Goal: Task Accomplishment & Management: Manage account settings

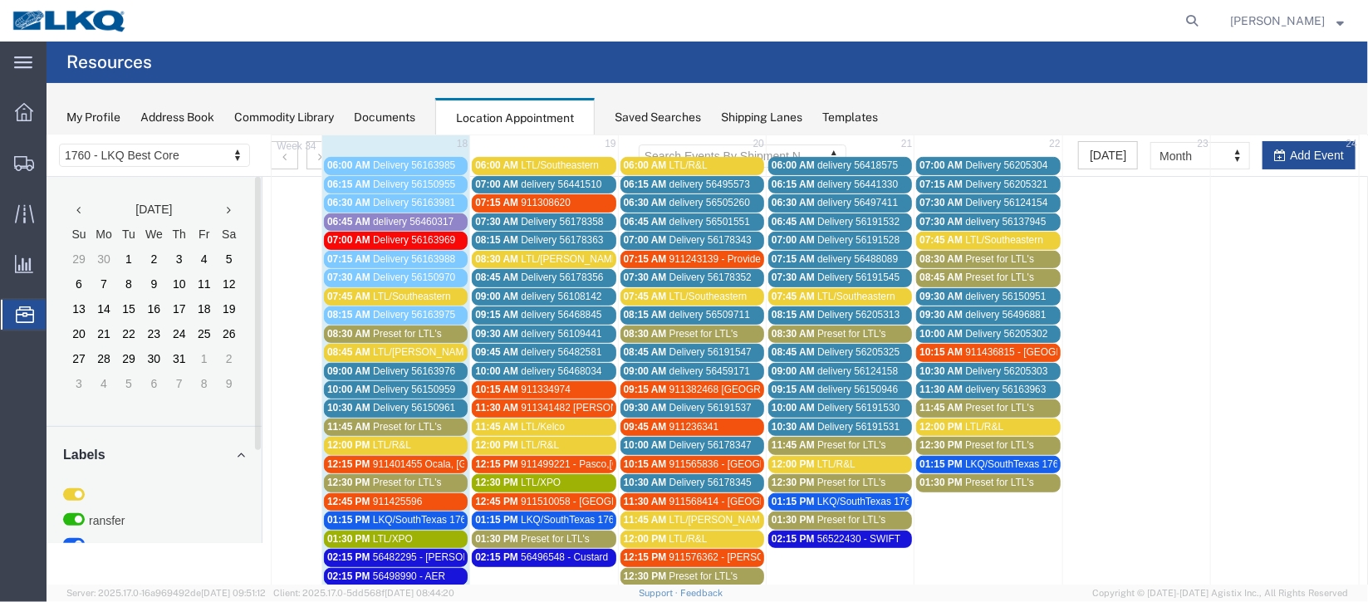
scroll to position [373, 0]
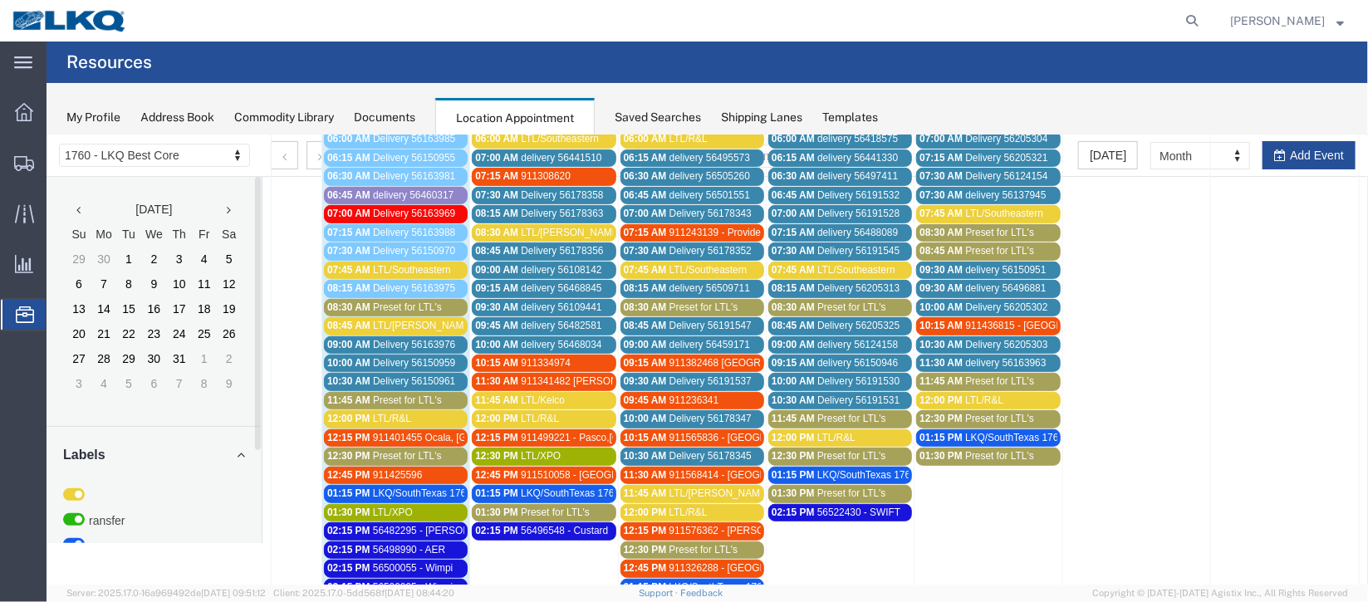
click at [412, 338] on span "Delivery 56163976" at bounding box center [413, 344] width 82 height 12
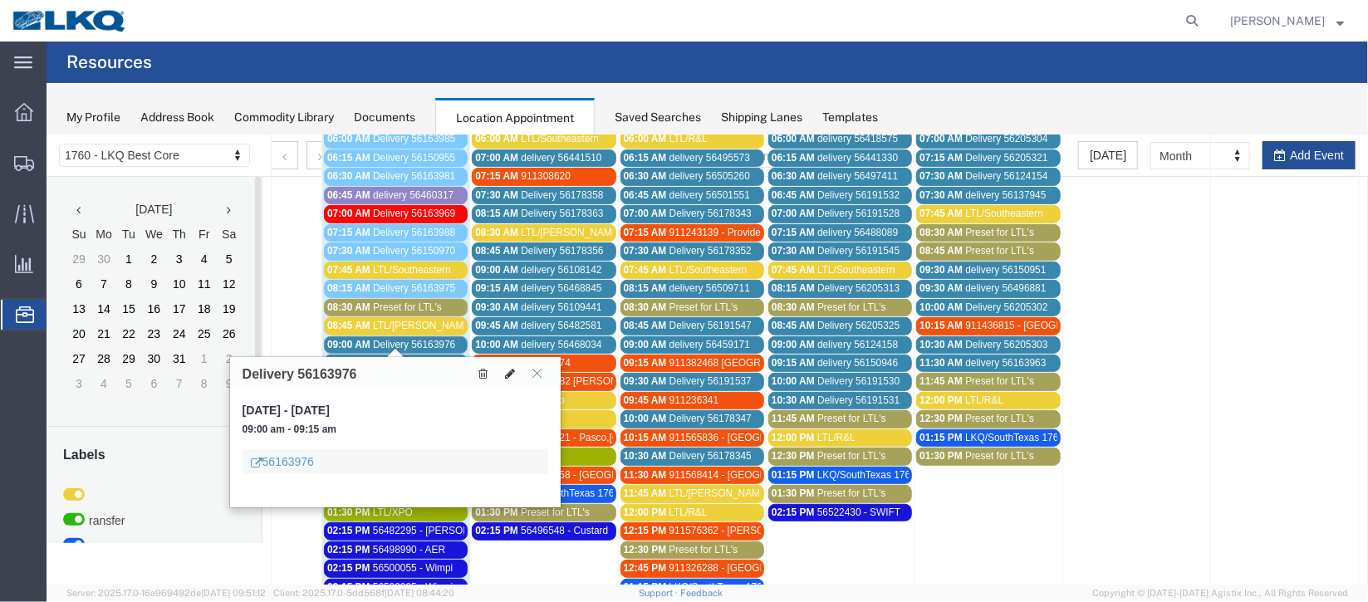
click at [510, 375] on icon at bounding box center [509, 373] width 10 height 12
select select "1"
select select
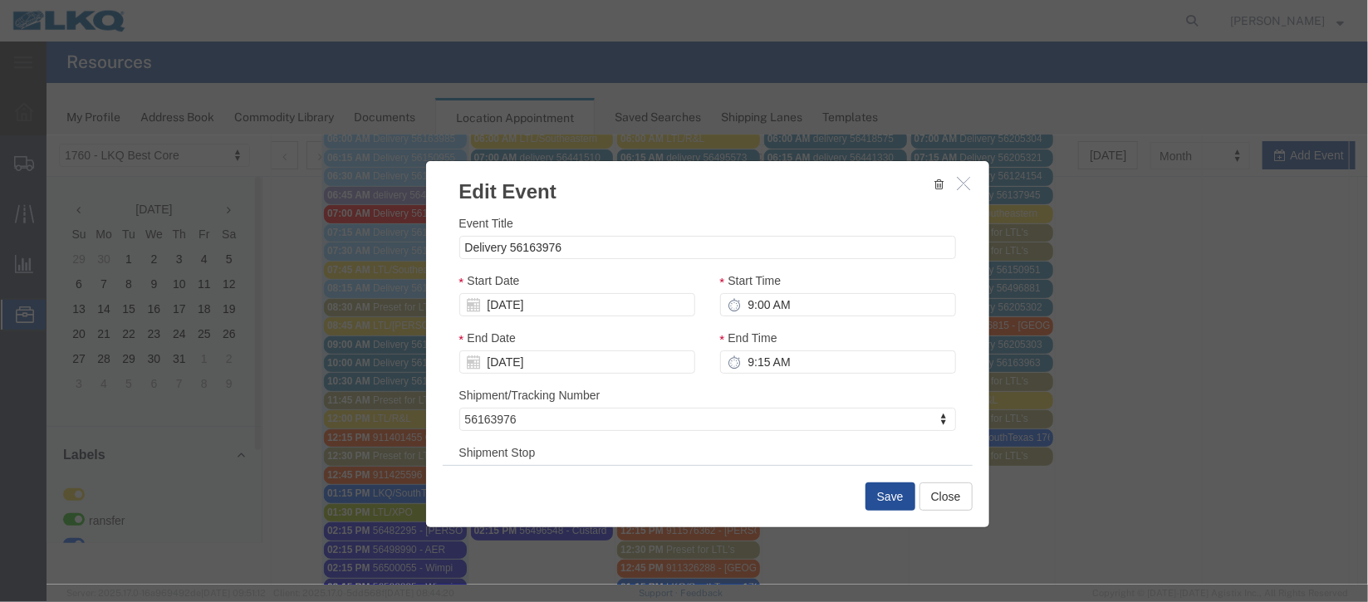
select select
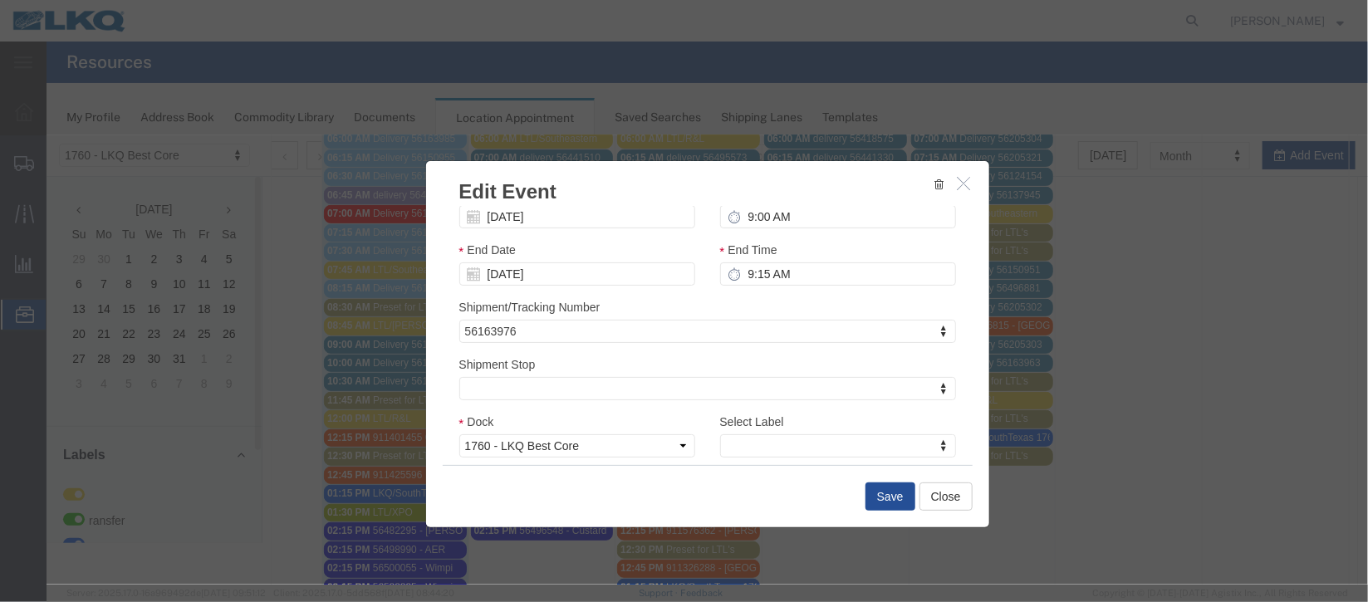
scroll to position [212, 0]
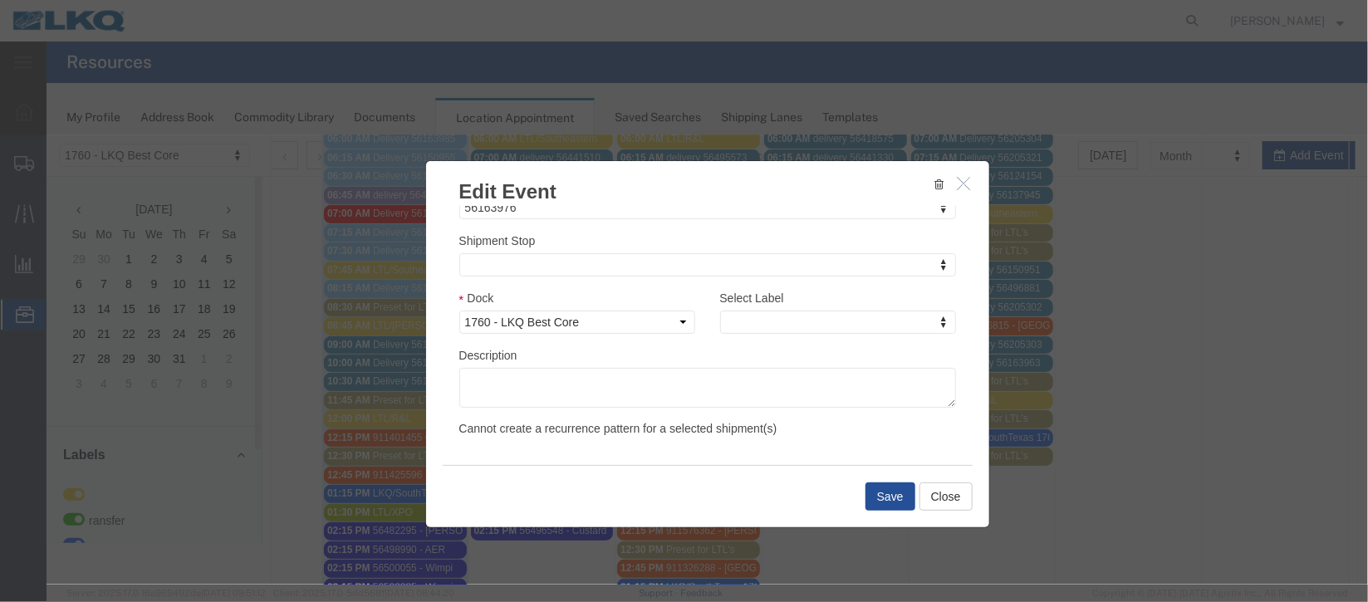
drag, startPoint x: 826, startPoint y: 326, endPoint x: 817, endPoint y: 326, distance: 10.0
type input "de"
select select "40"
click at [893, 498] on button "Save" at bounding box center [890, 496] width 50 height 28
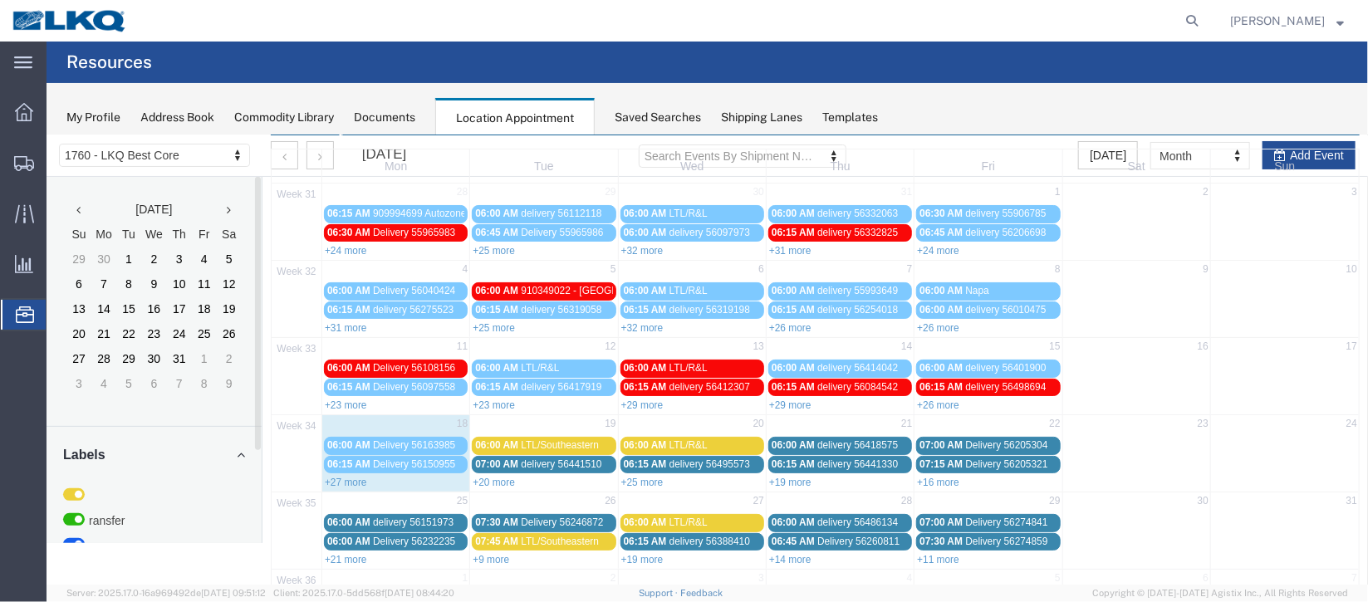
scroll to position [141, 0]
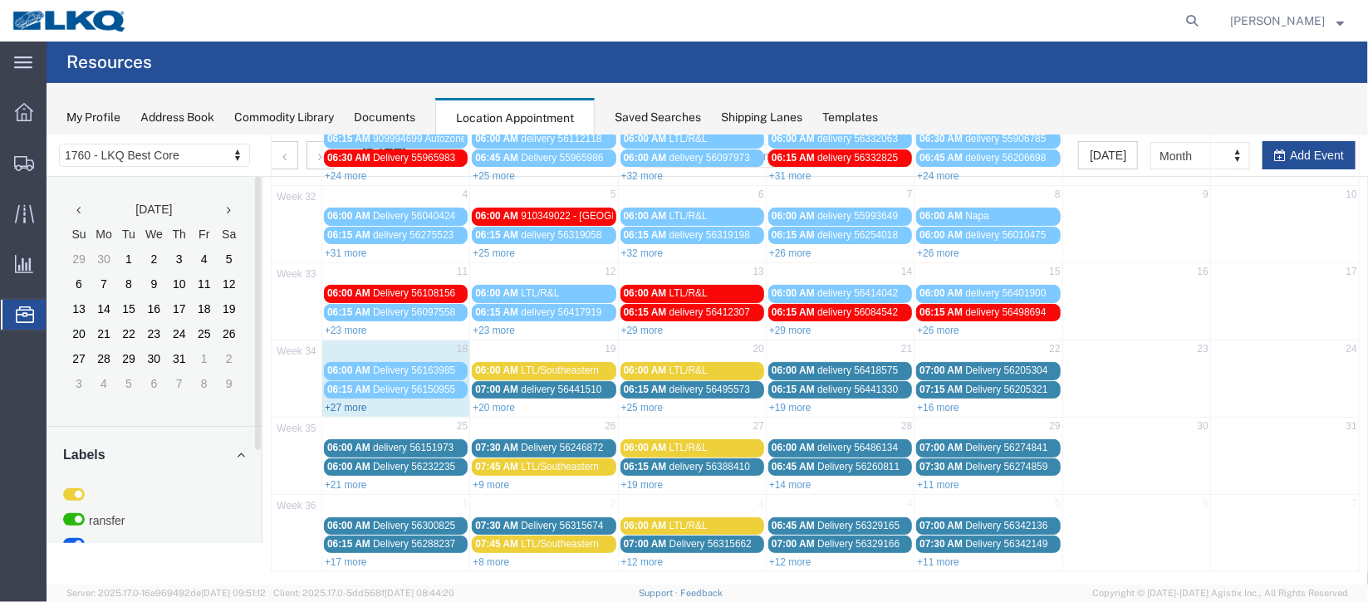
click at [348, 405] on link "+27 more" at bounding box center [345, 407] width 42 height 12
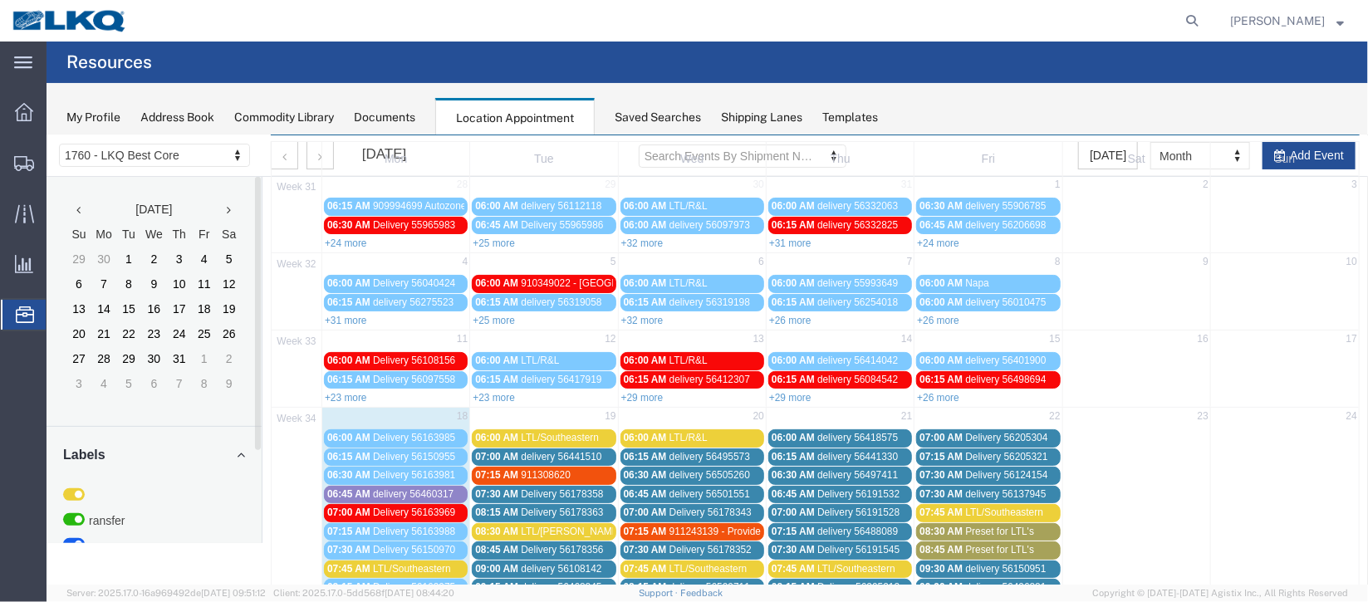
scroll to position [17, 0]
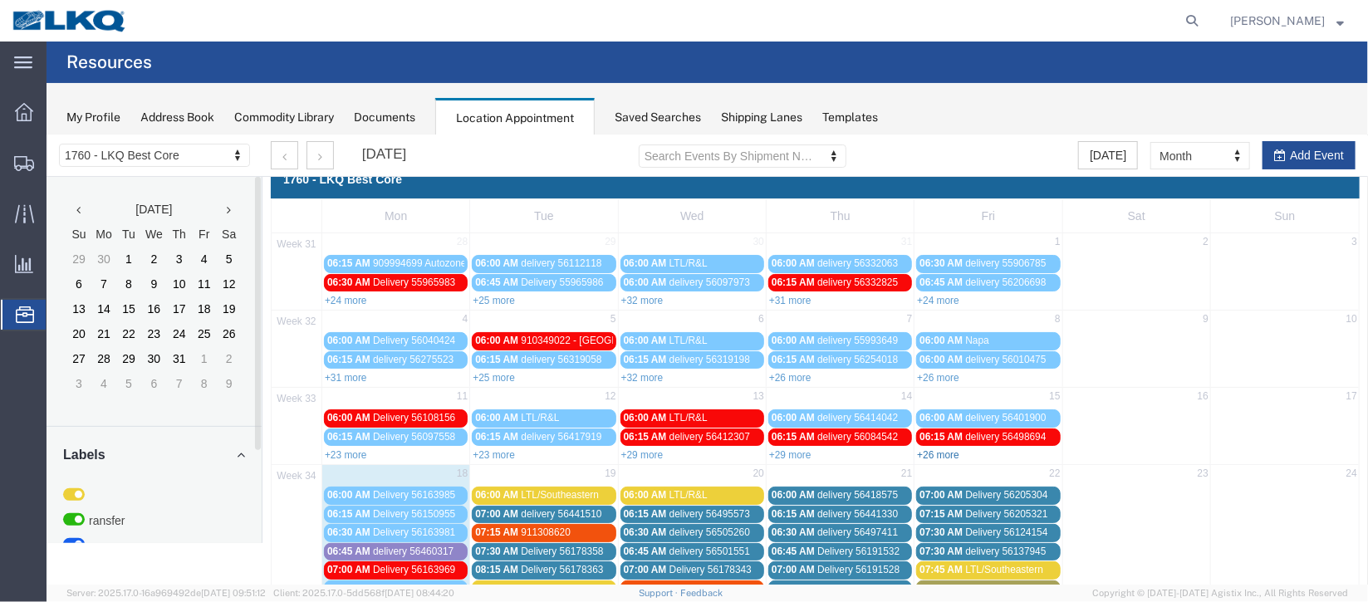
click at [937, 449] on link "+26 more" at bounding box center [937, 455] width 42 height 12
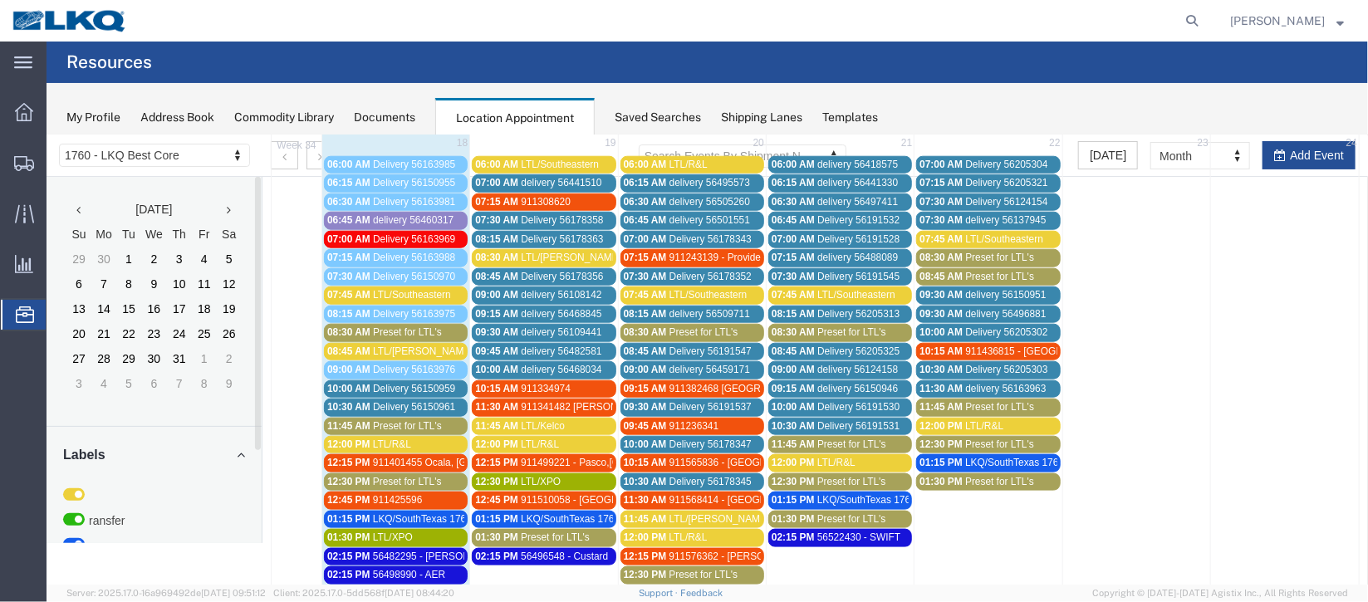
scroll to position [764, 0]
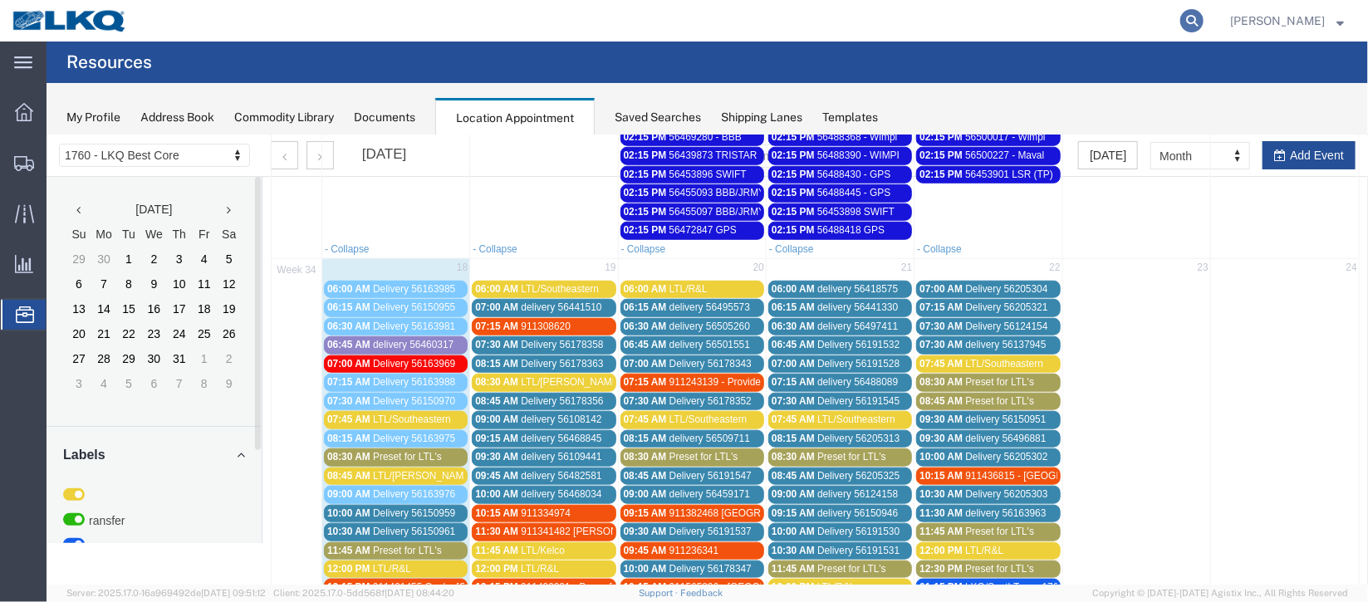
click at [1180, 24] on icon at bounding box center [1191, 20] width 23 height 23
type input "56495639"
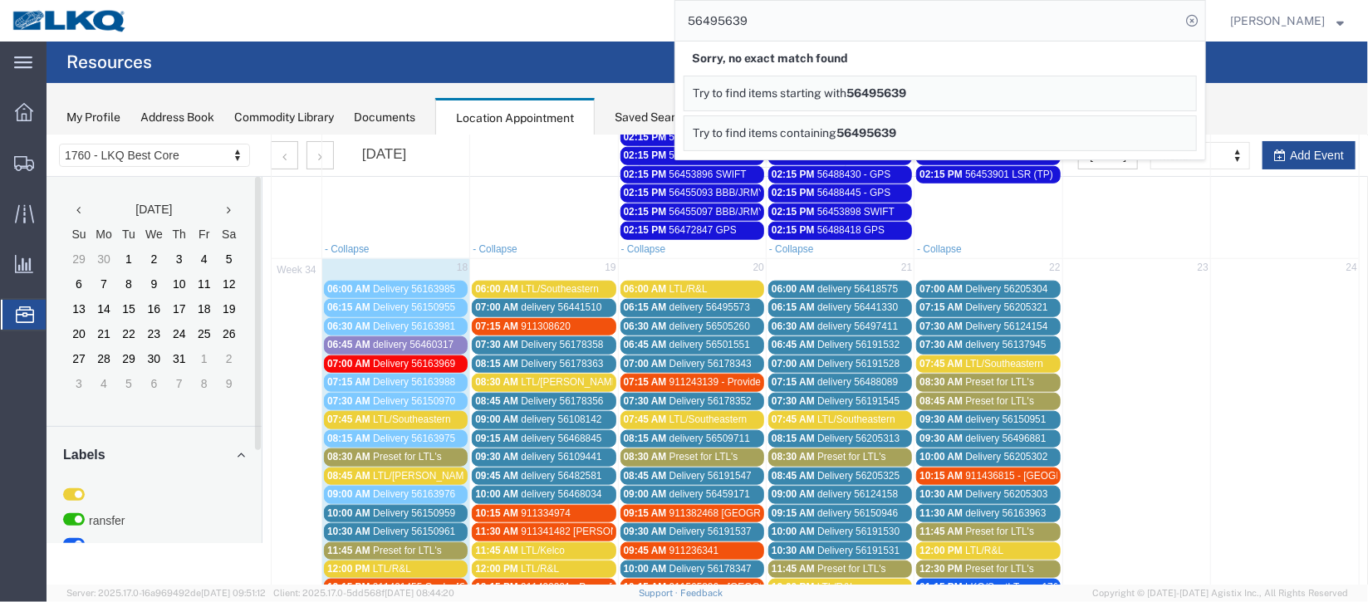
click at [886, 88] on span "56495639" at bounding box center [876, 92] width 60 height 13
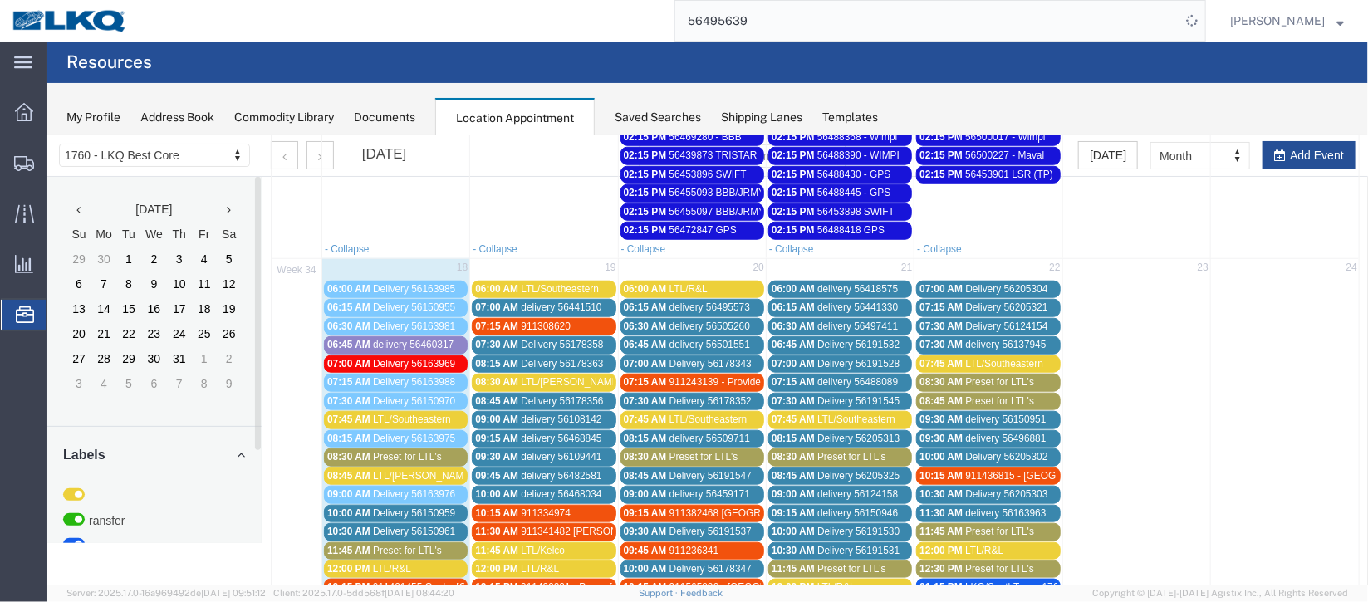
click at [421, 525] on span "Delivery 56150961" at bounding box center [413, 531] width 82 height 12
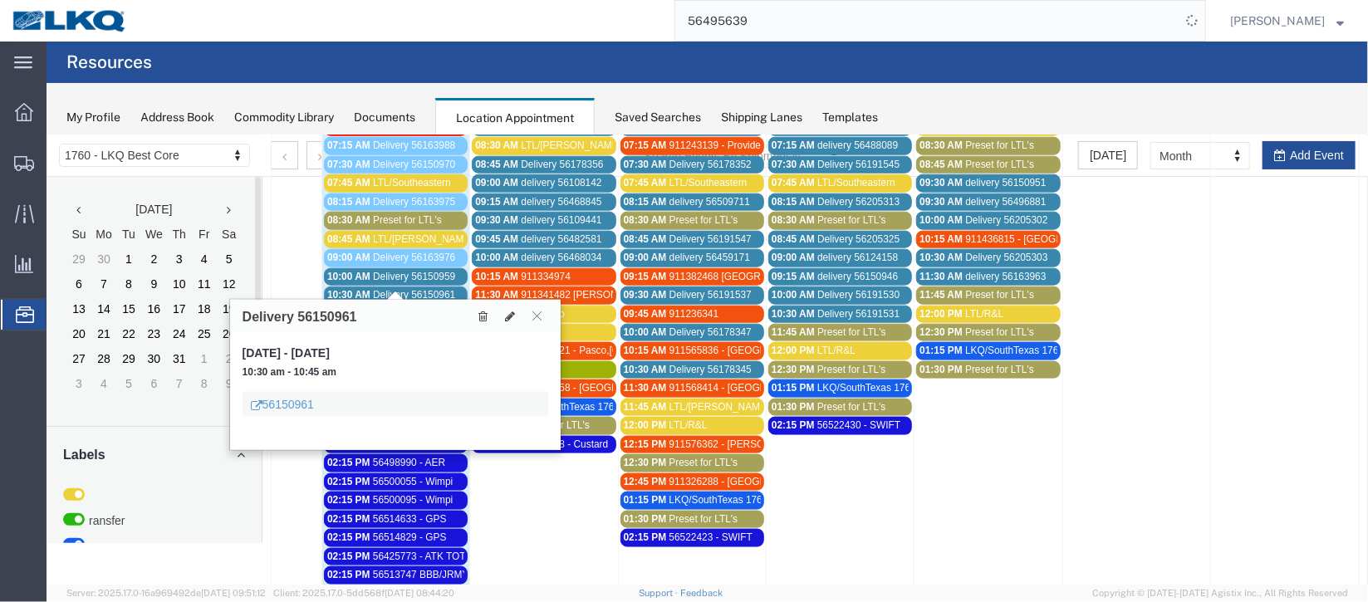
scroll to position [1138, 0]
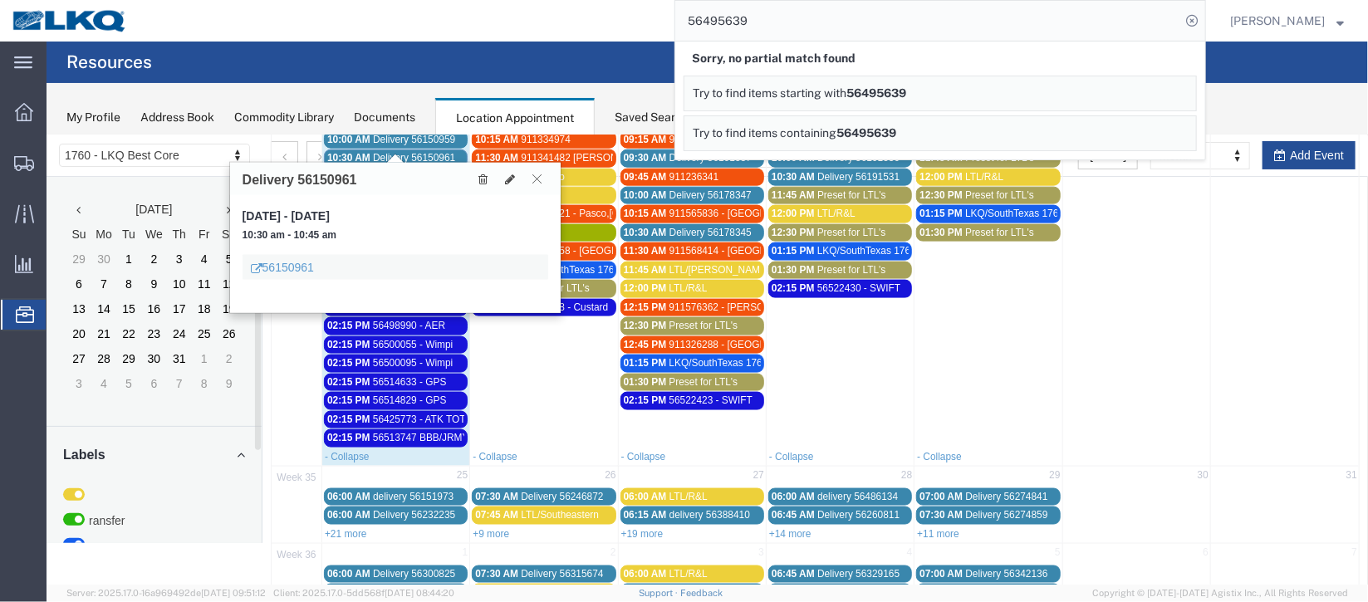
click at [540, 179] on icon at bounding box center [536, 178] width 9 height 10
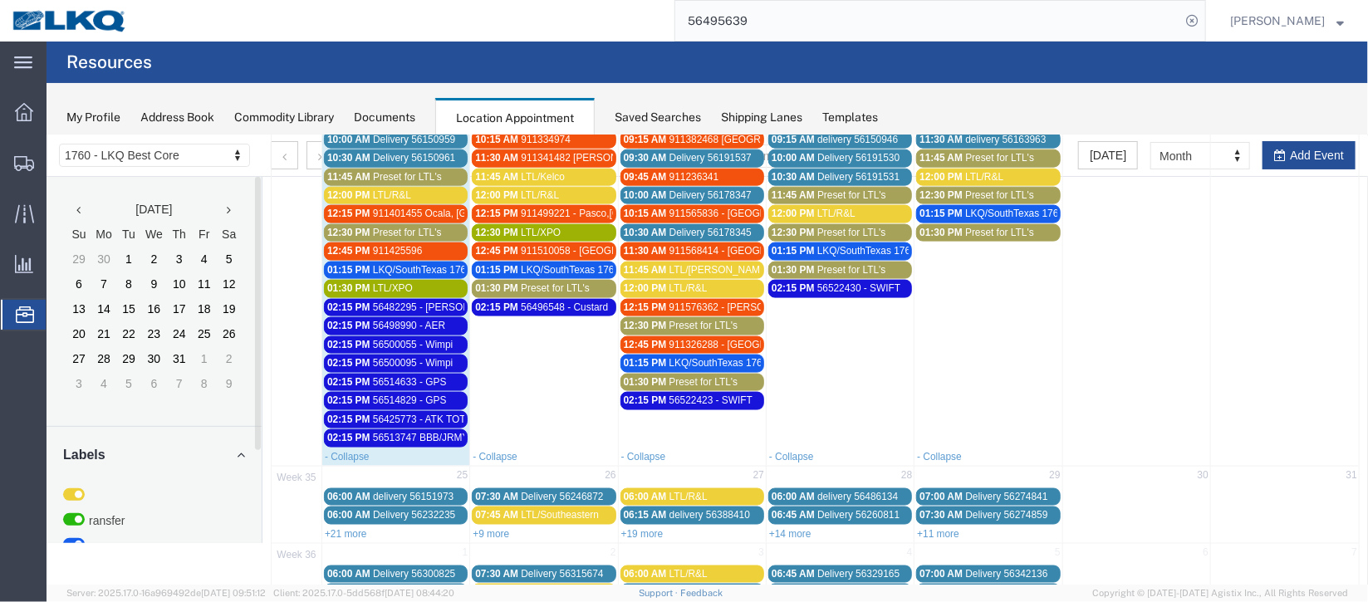
click at [437, 151] on span "Delivery 56150961" at bounding box center [413, 157] width 82 height 12
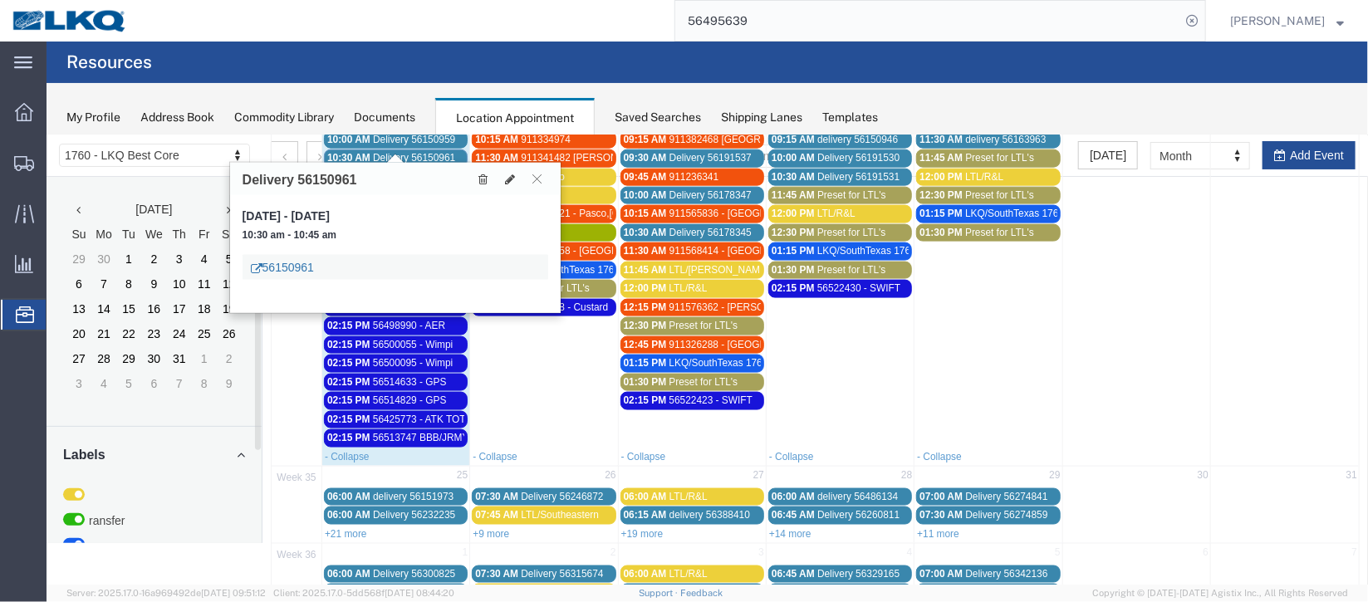
click at [290, 266] on link "56150961" at bounding box center [281, 266] width 63 height 17
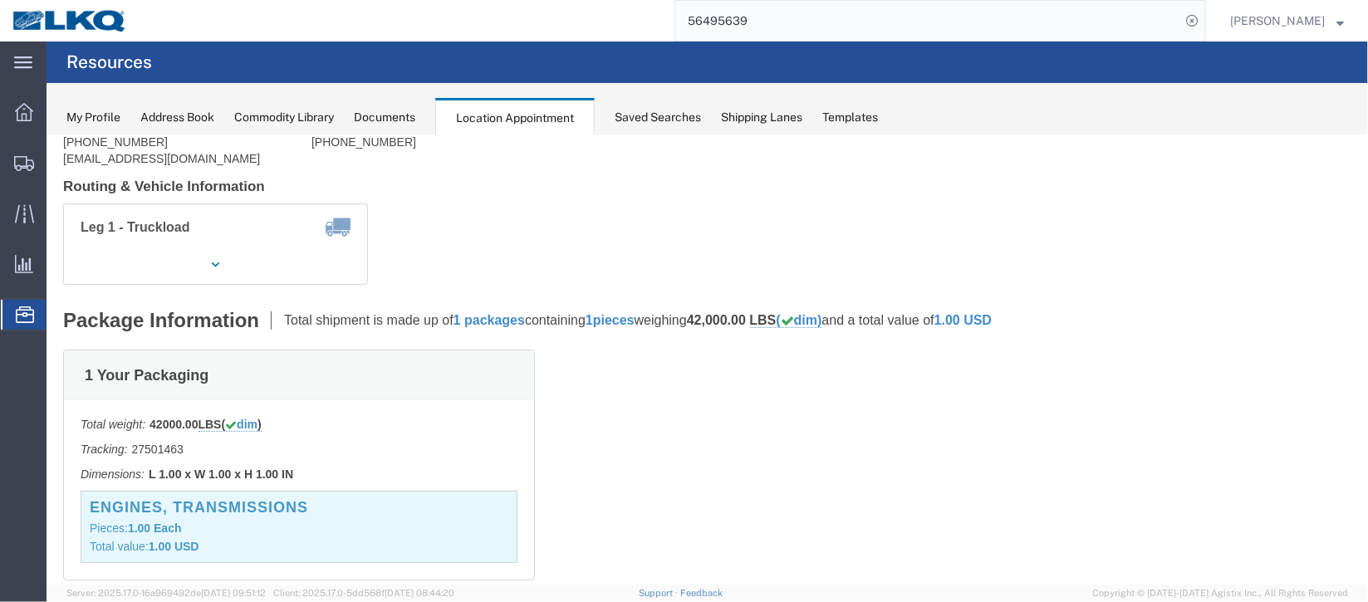
scroll to position [0, 0]
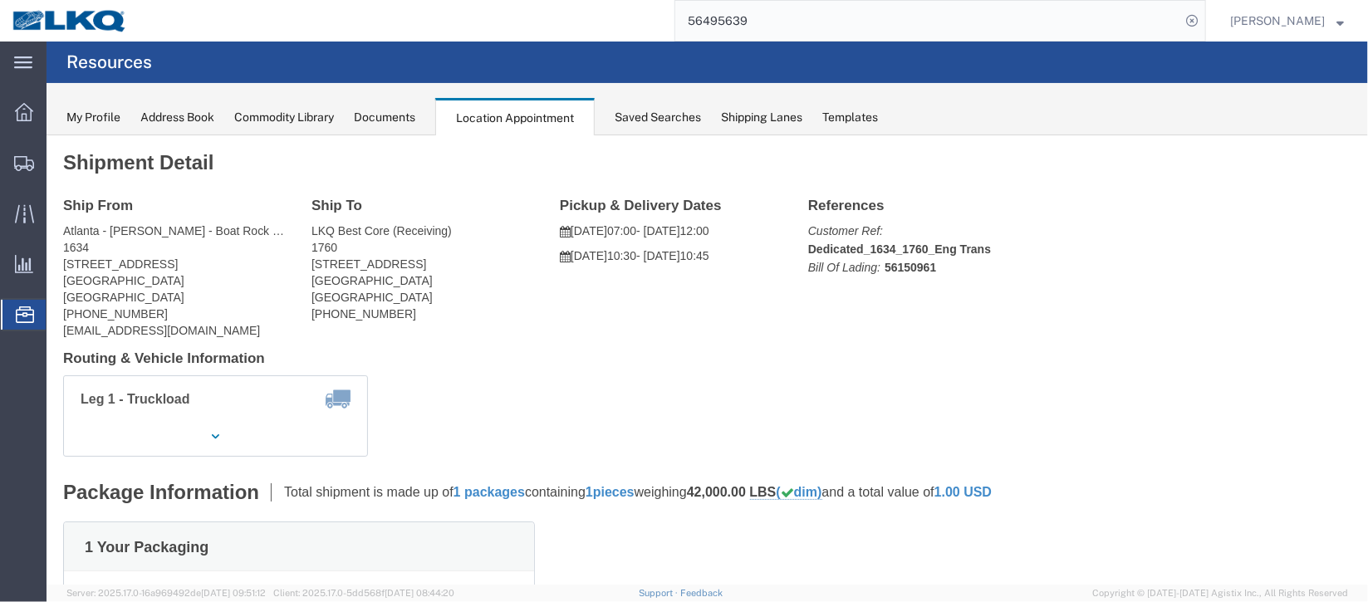
click at [393, 126] on div "My Profile Address Book Commodity Library Documents Location Appointment Saved …" at bounding box center [708, 109] width 1322 height 52
click at [394, 123] on div "Documents" at bounding box center [384, 117] width 61 height 17
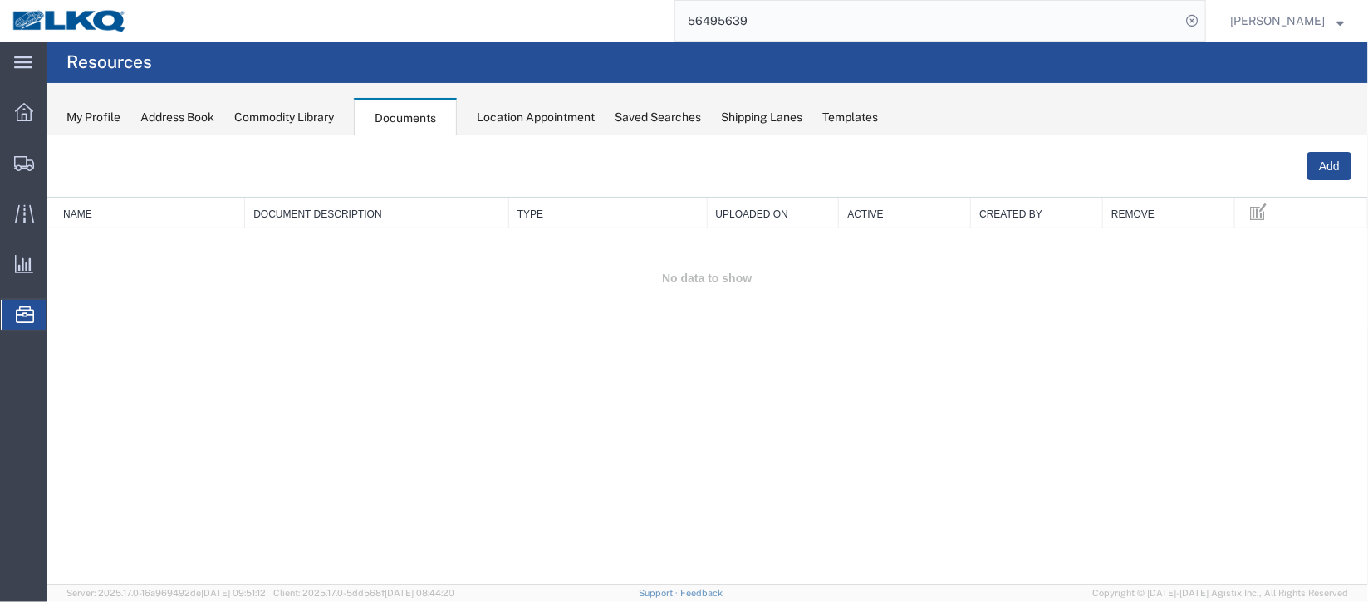
click at [422, 126] on div "Documents" at bounding box center [405, 117] width 103 height 38
click at [0, 0] on span "Location Appointment" at bounding box center [0, 0] width 0 height 0
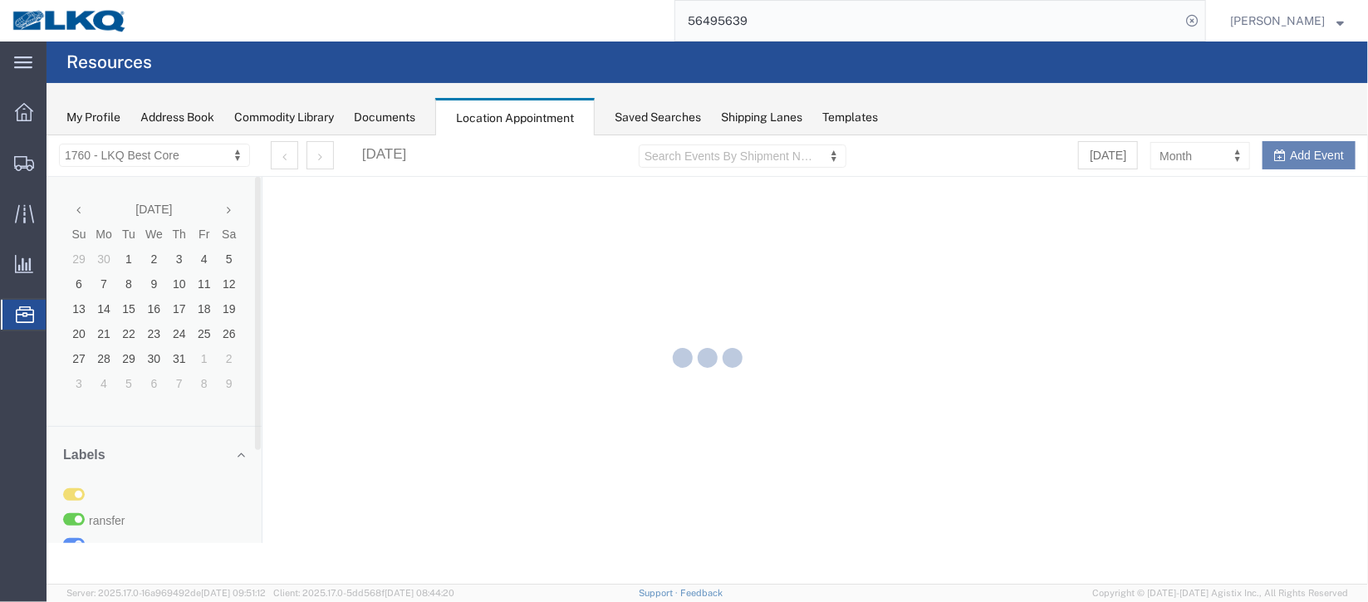
select select "27634"
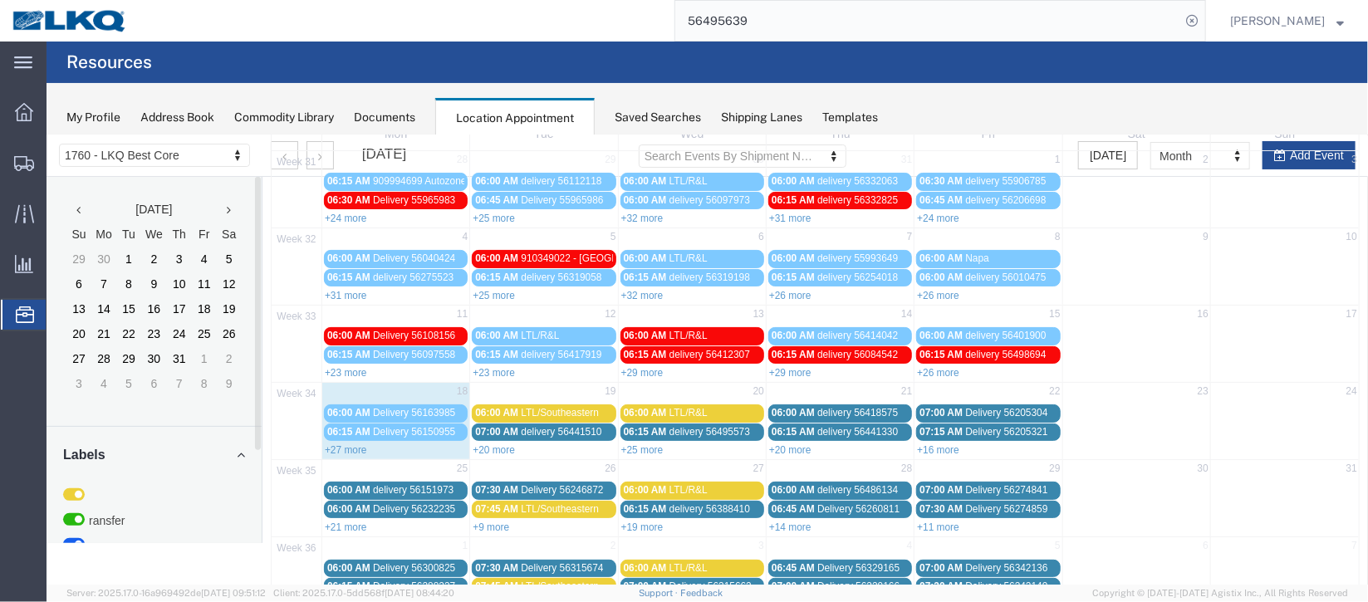
scroll to position [124, 0]
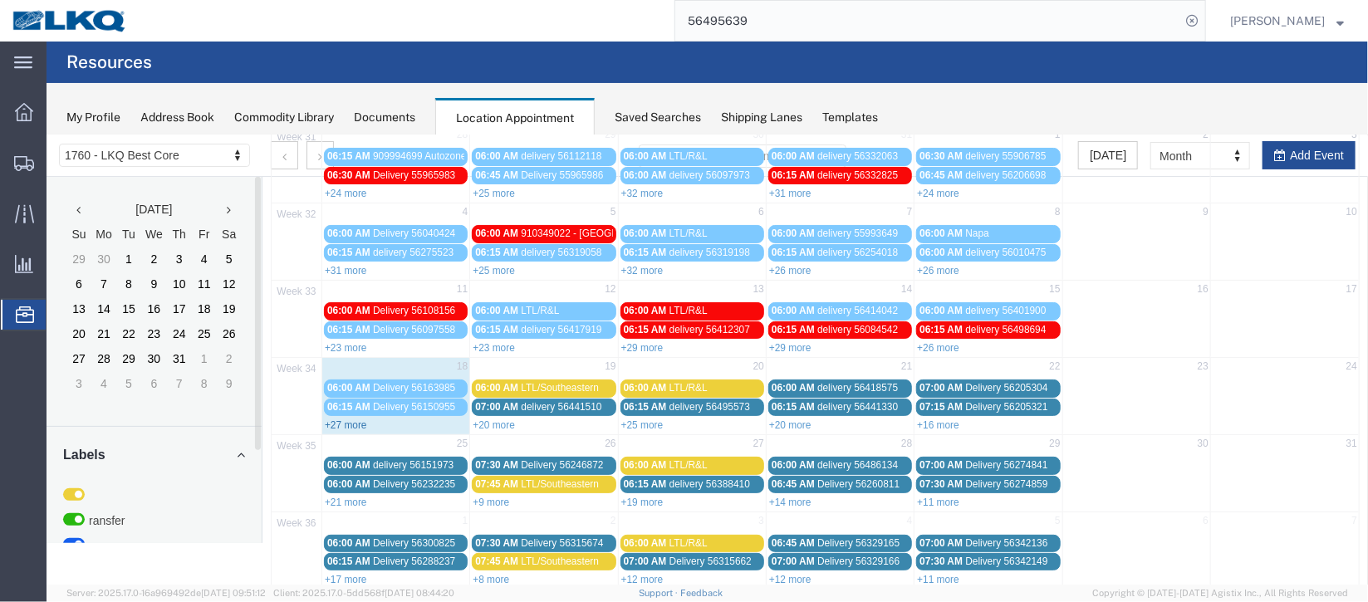
click at [346, 419] on link "+27 more" at bounding box center [345, 425] width 42 height 12
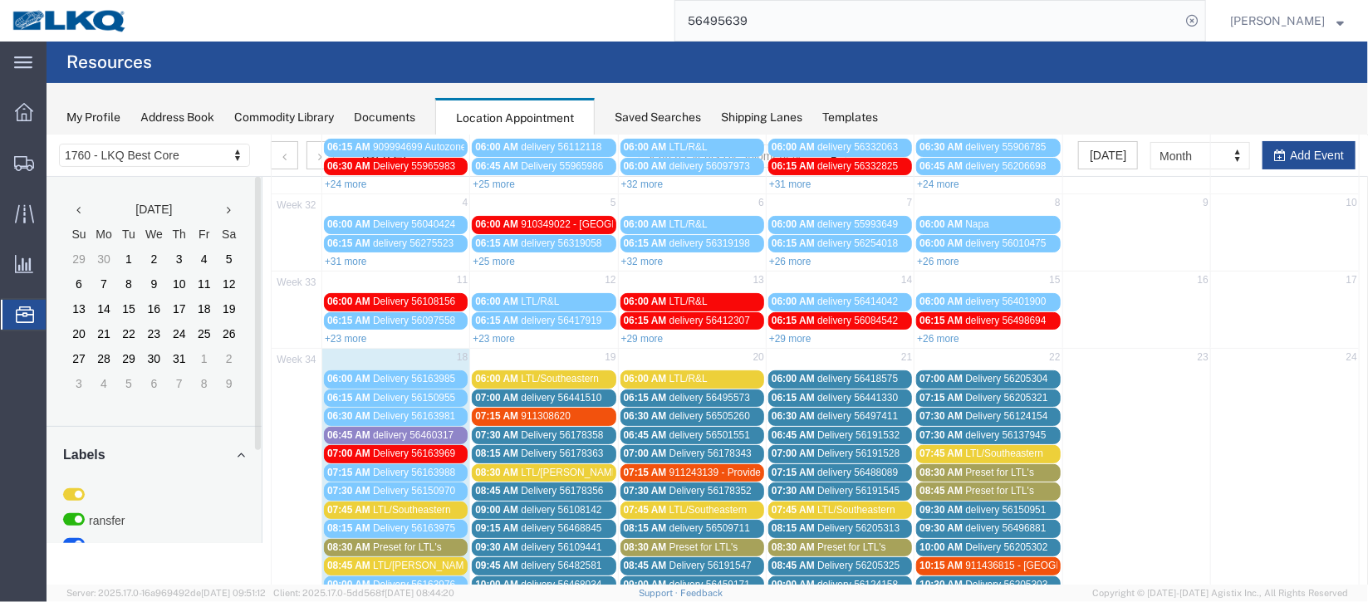
scroll to position [373, 0]
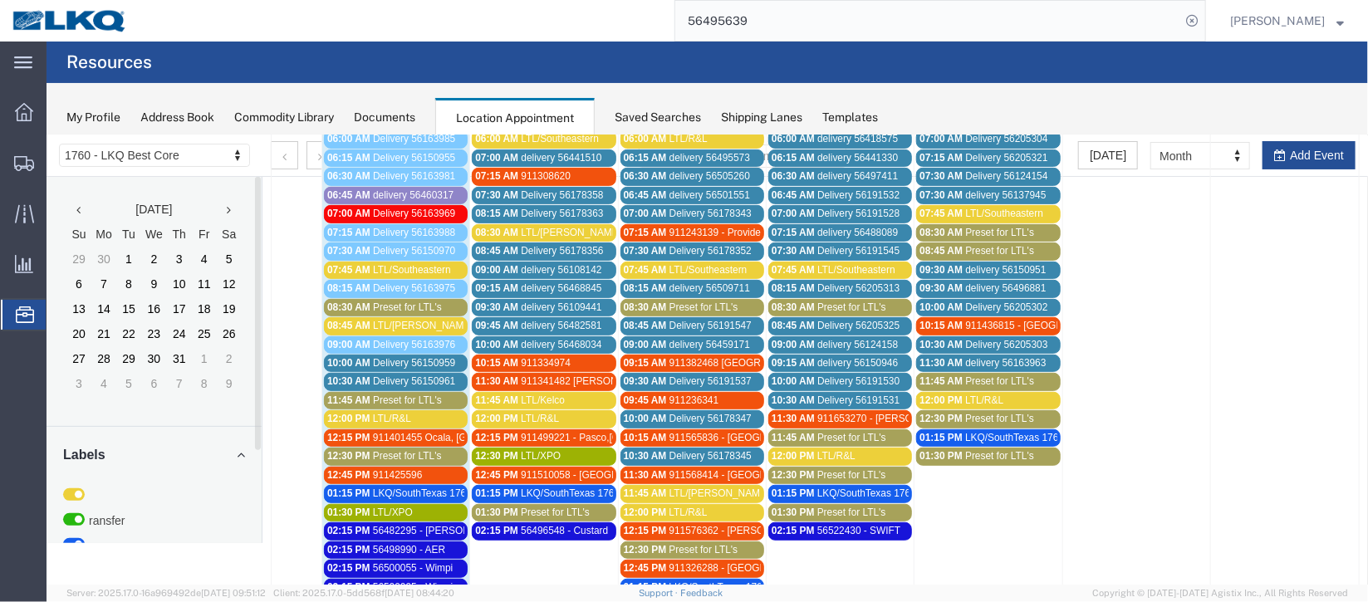
click at [391, 375] on span "Delivery 56150961" at bounding box center [413, 381] width 82 height 12
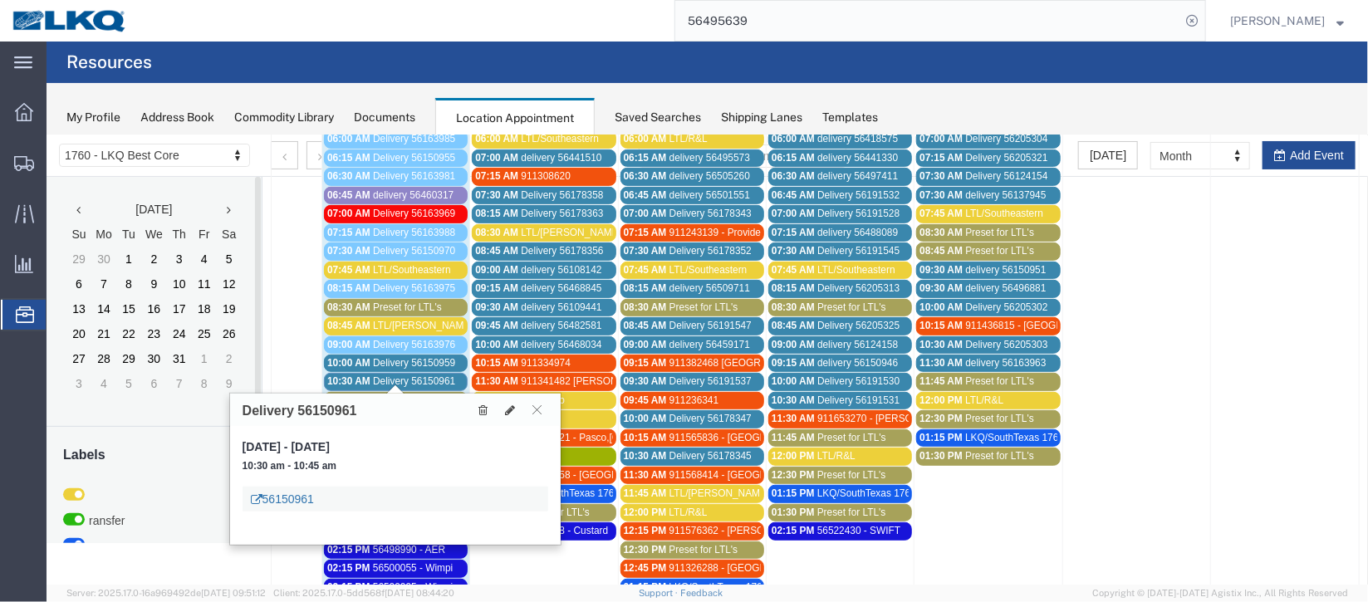
click at [294, 501] on link "56150961" at bounding box center [281, 498] width 63 height 17
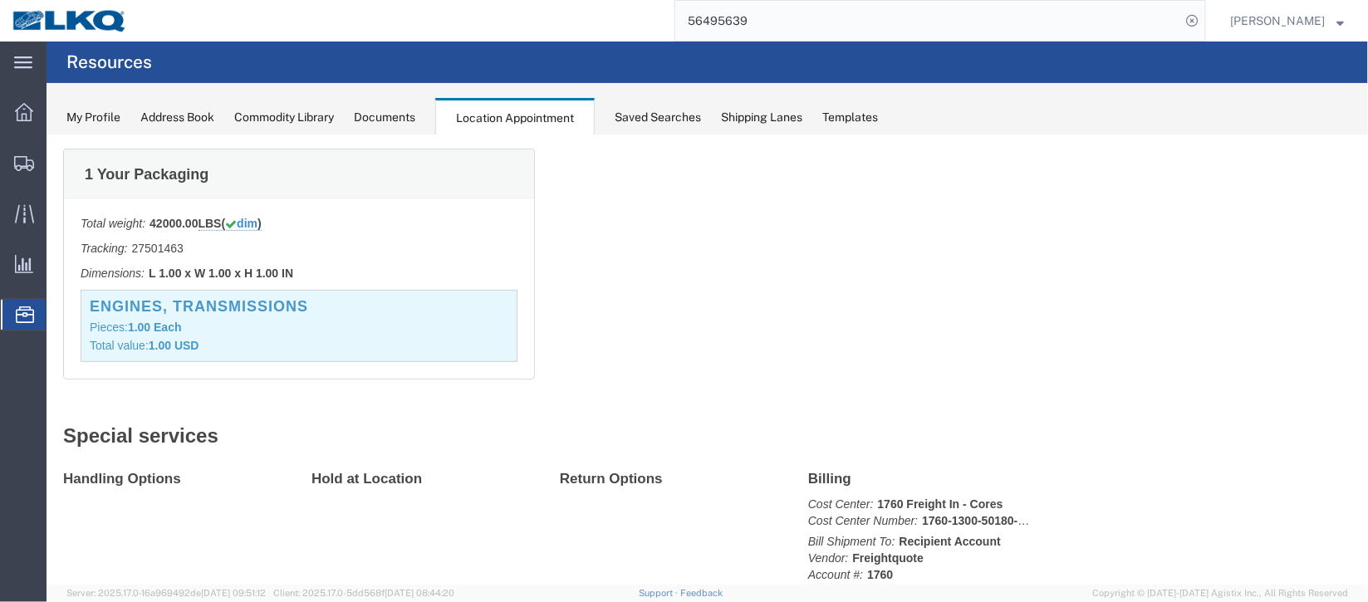
scroll to position [0, 0]
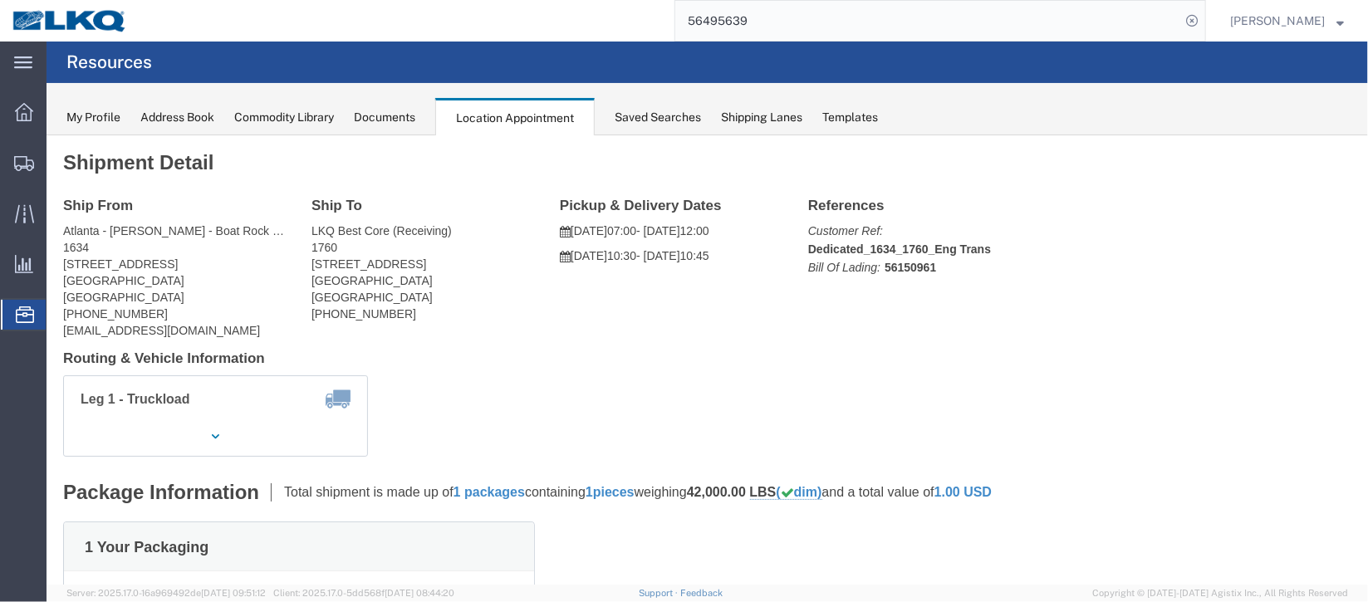
click at [398, 124] on div "Documents" at bounding box center [384, 117] width 61 height 17
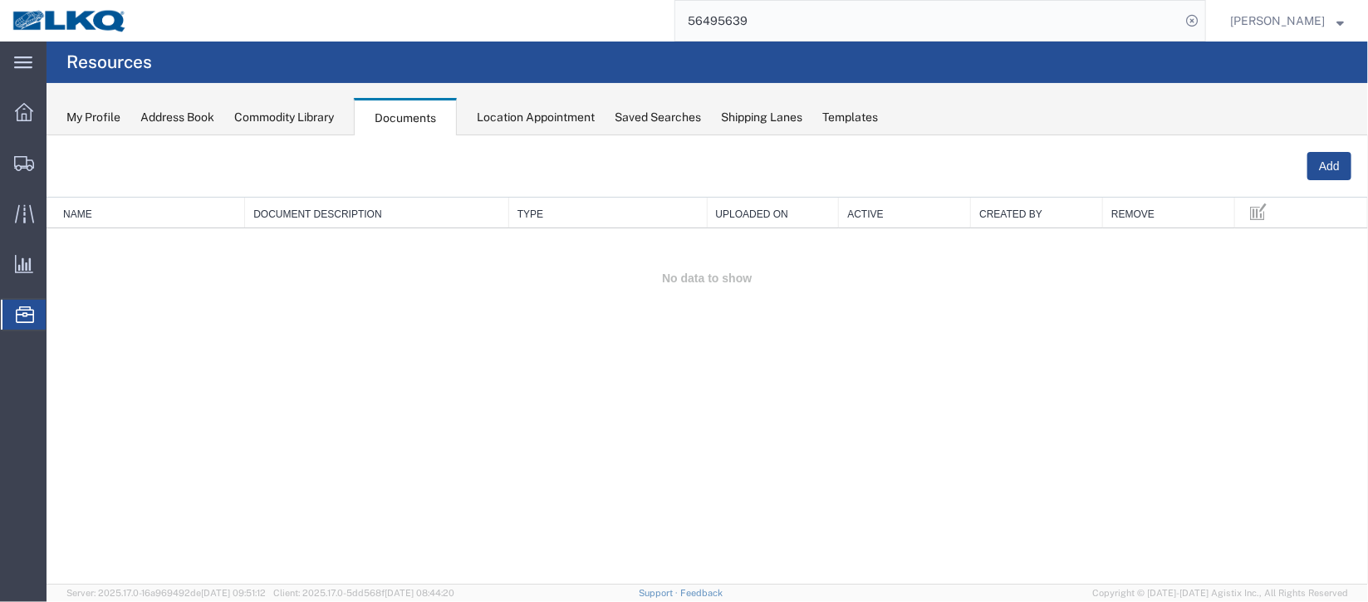
click at [0, 0] on span "Location Appointment" at bounding box center [0, 0] width 0 height 0
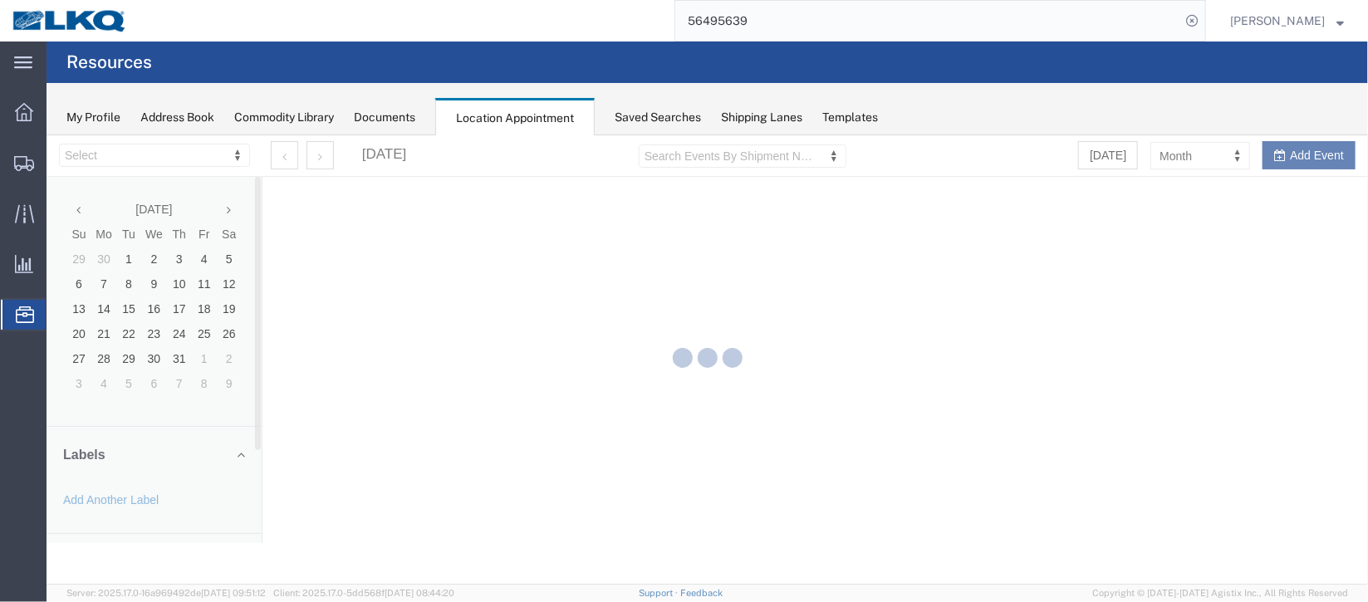
select select "27634"
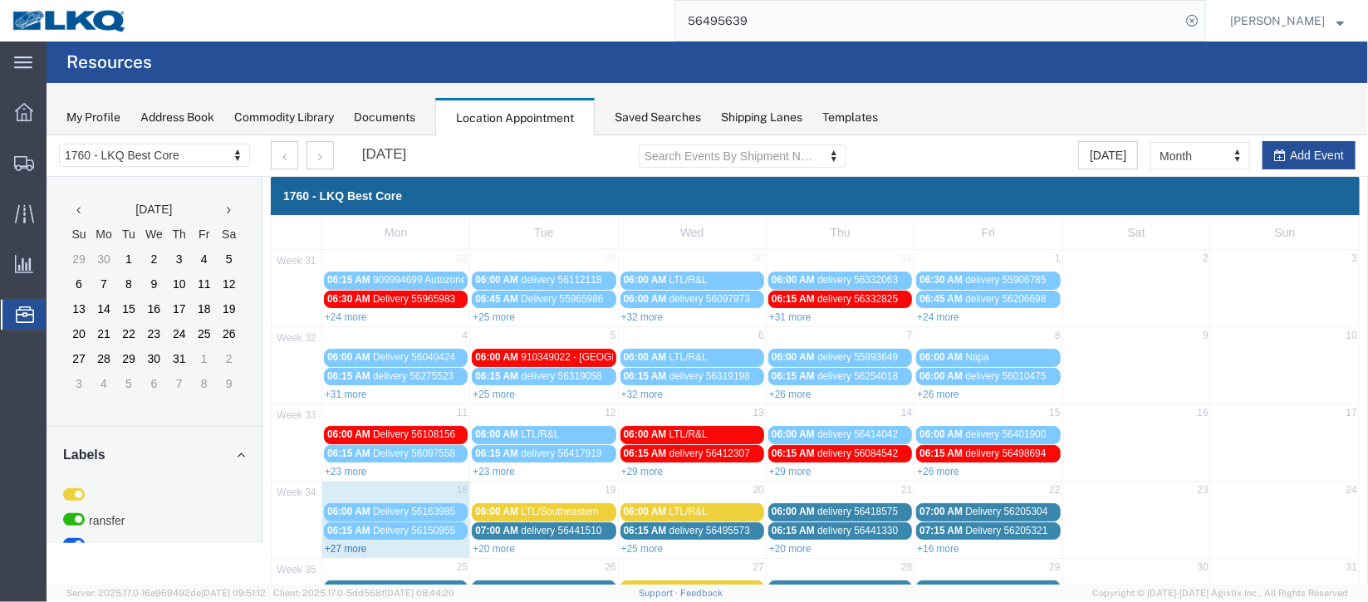
click at [358, 545] on link "+27 more" at bounding box center [345, 548] width 42 height 12
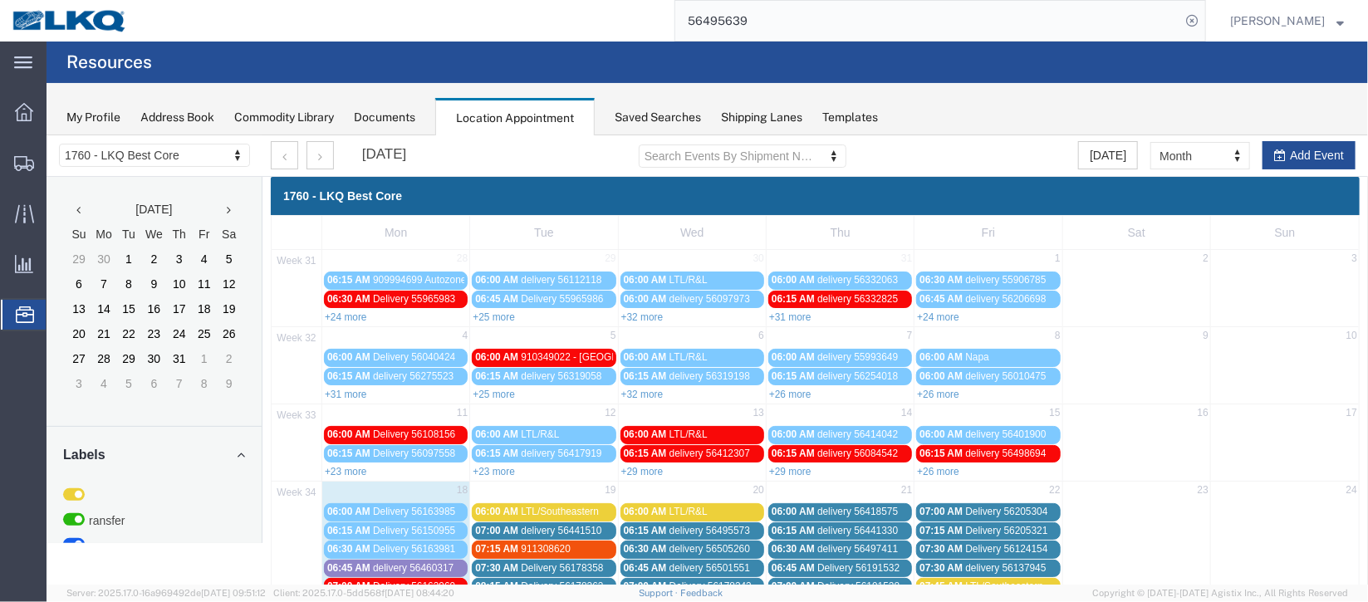
scroll to position [248, 0]
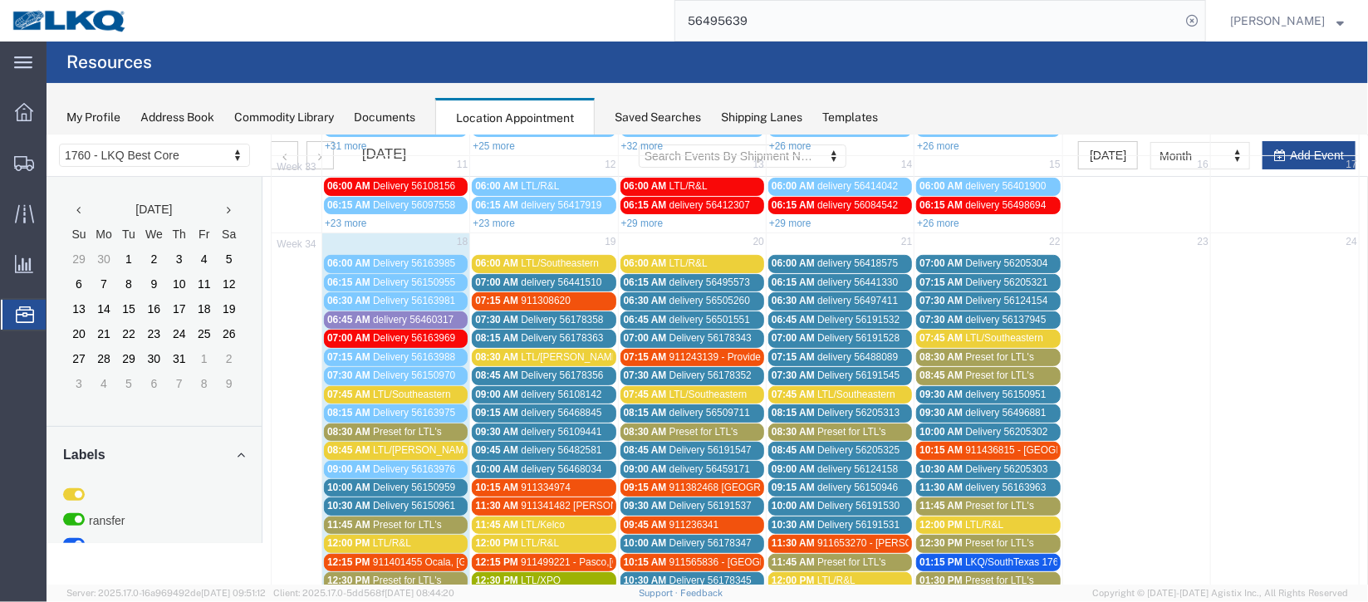
click at [395, 499] on span "Delivery 56150961" at bounding box center [413, 505] width 82 height 12
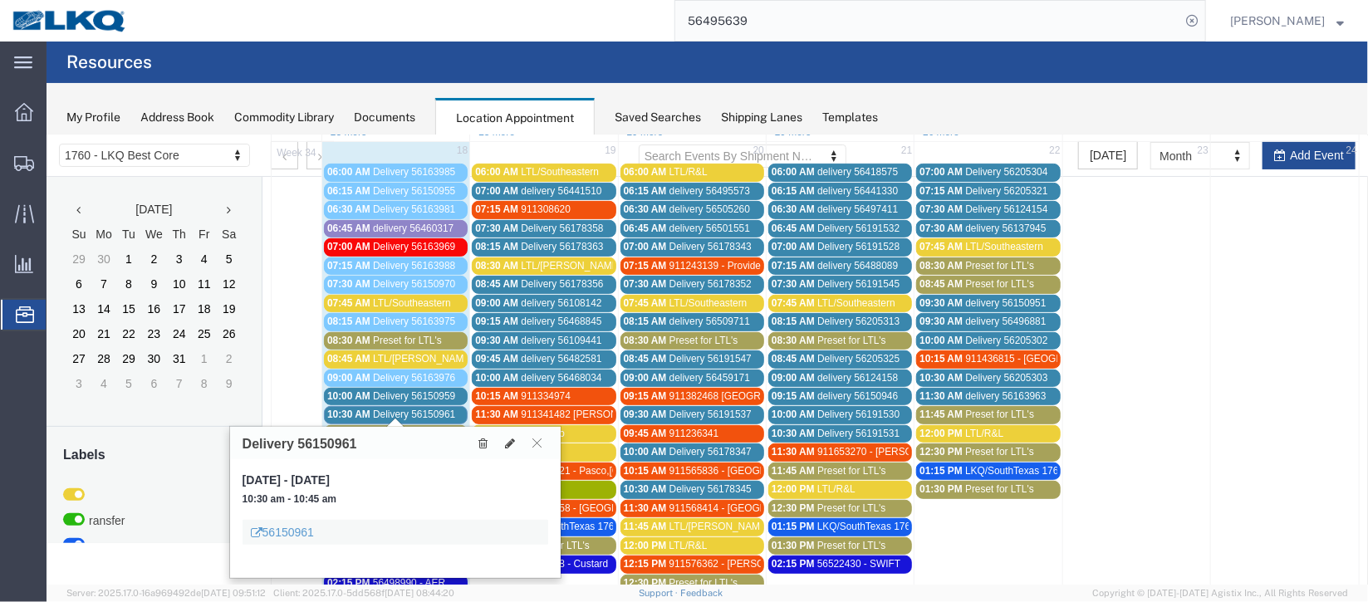
scroll to position [373, 0]
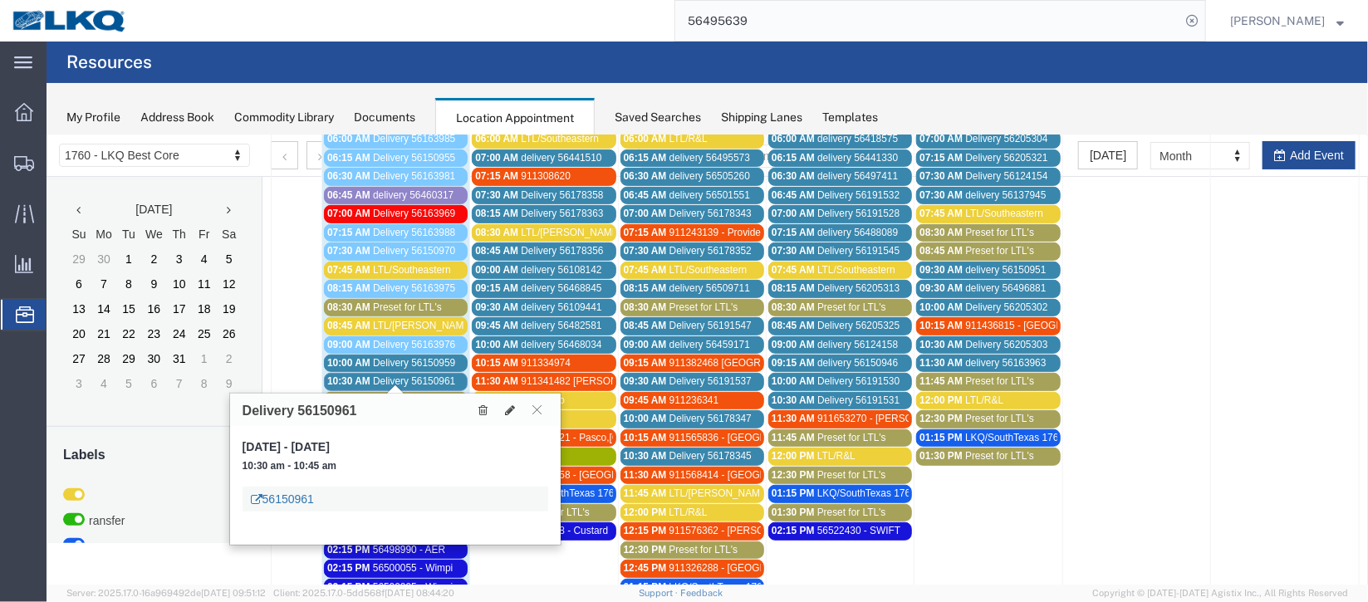
click at [275, 496] on link "56150961" at bounding box center [281, 498] width 63 height 17
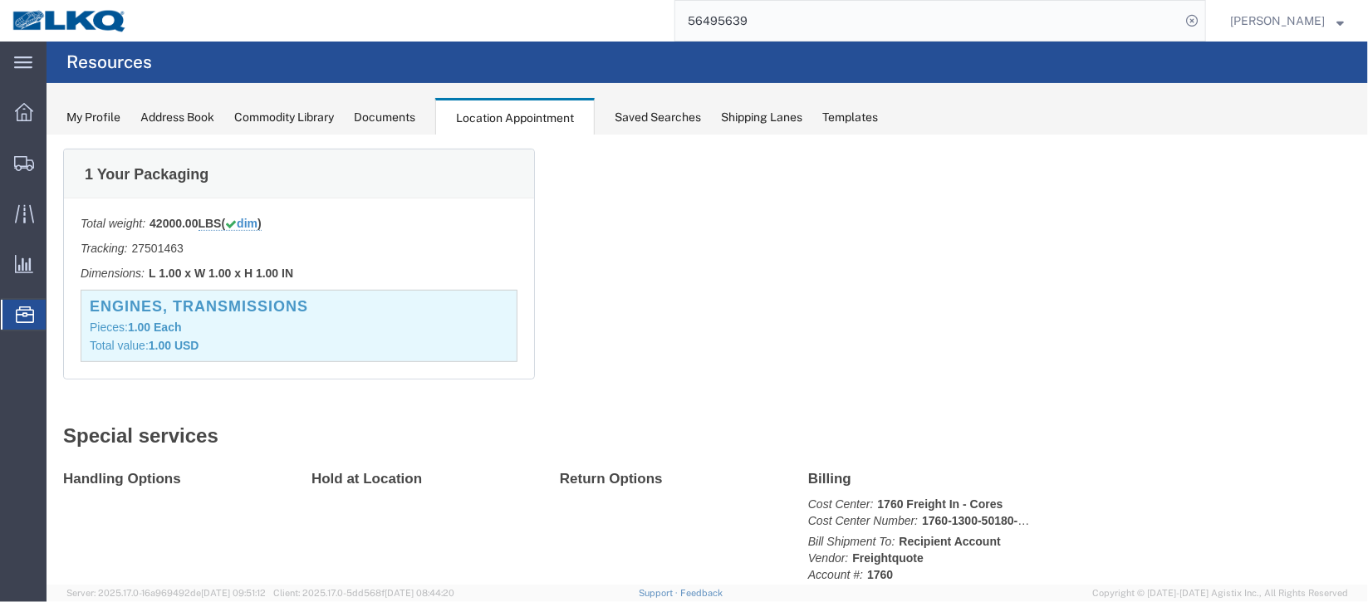
scroll to position [0, 0]
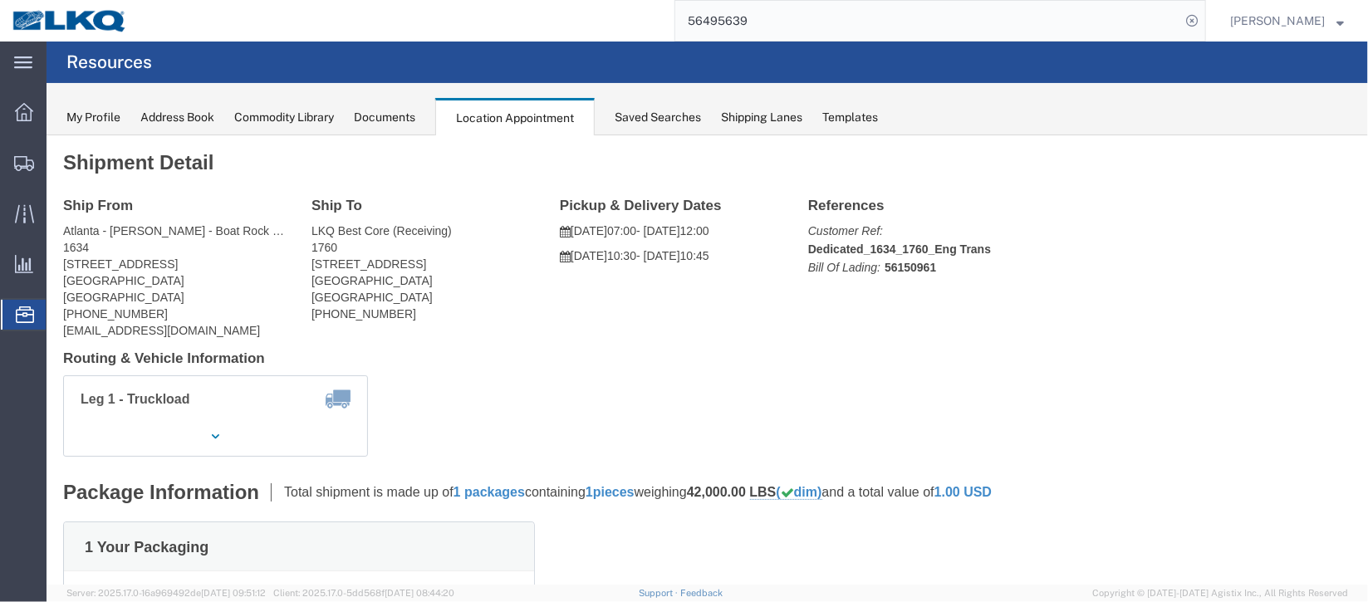
click at [390, 113] on div "Documents" at bounding box center [384, 117] width 61 height 17
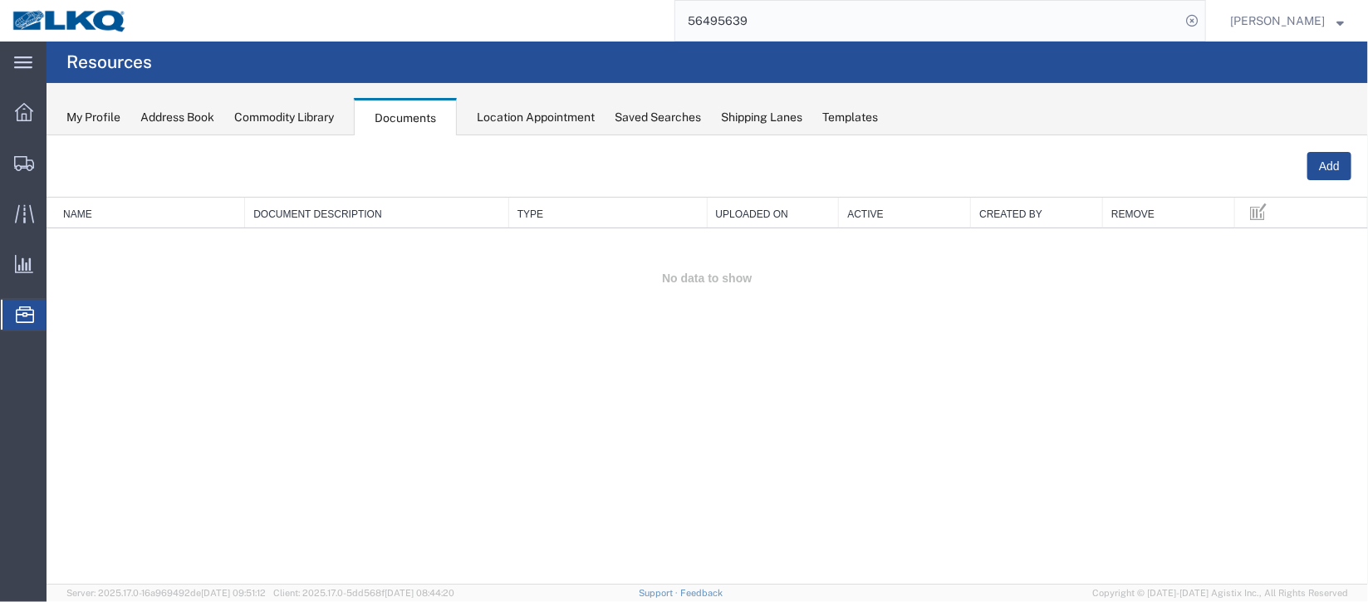
click at [0, 0] on span "Location Appointment" at bounding box center [0, 0] width 0 height 0
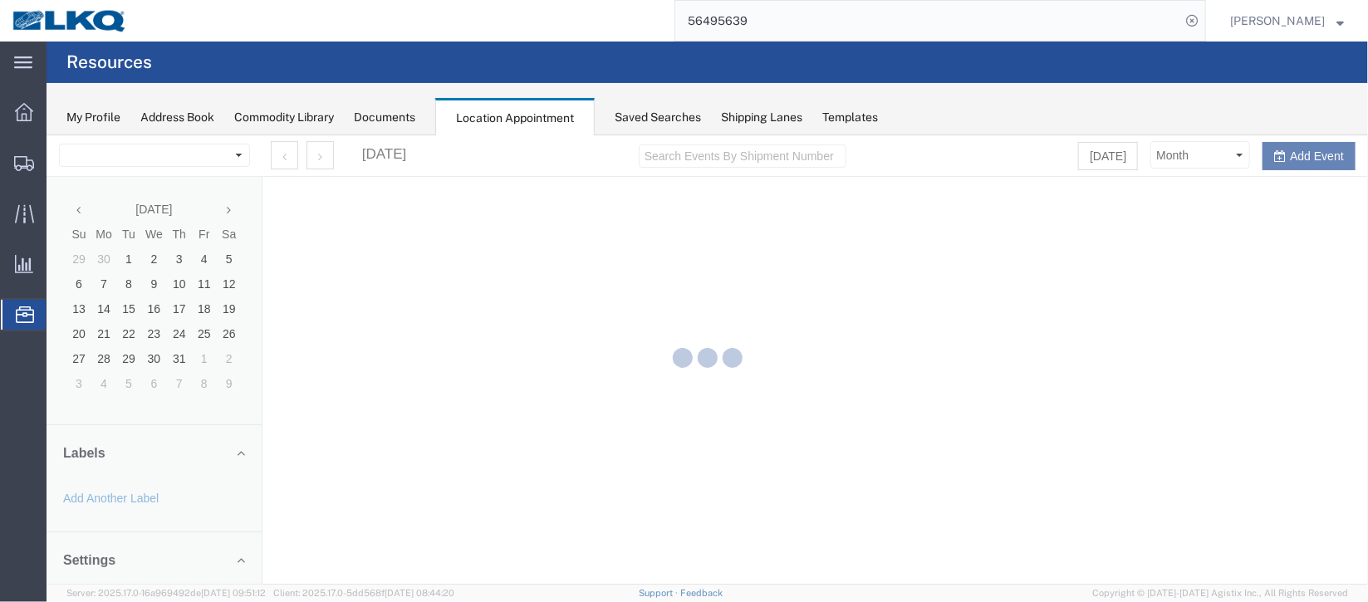
select select "27634"
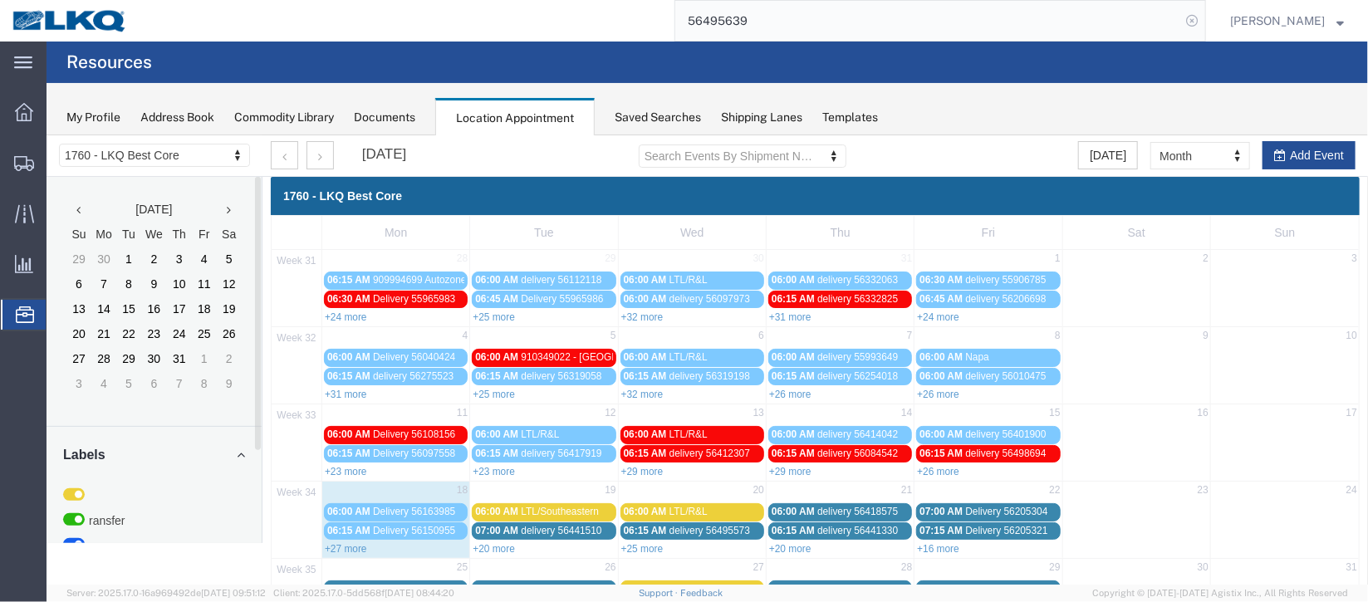
click at [1180, 14] on icon at bounding box center [1191, 20] width 23 height 23
click at [958, 17] on agx-global-search at bounding box center [940, 21] width 532 height 42
click at [1180, 9] on icon at bounding box center [1191, 20] width 23 height 23
click at [359, 549] on link "+27 more" at bounding box center [345, 548] width 42 height 12
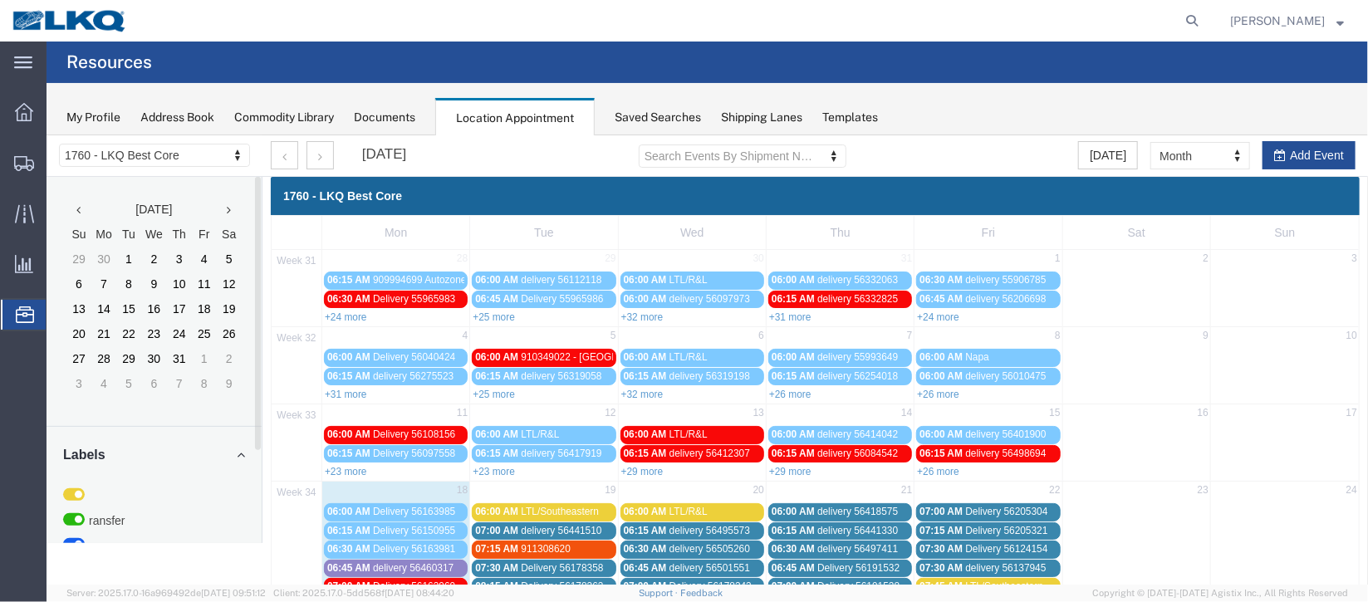
scroll to position [248, 0]
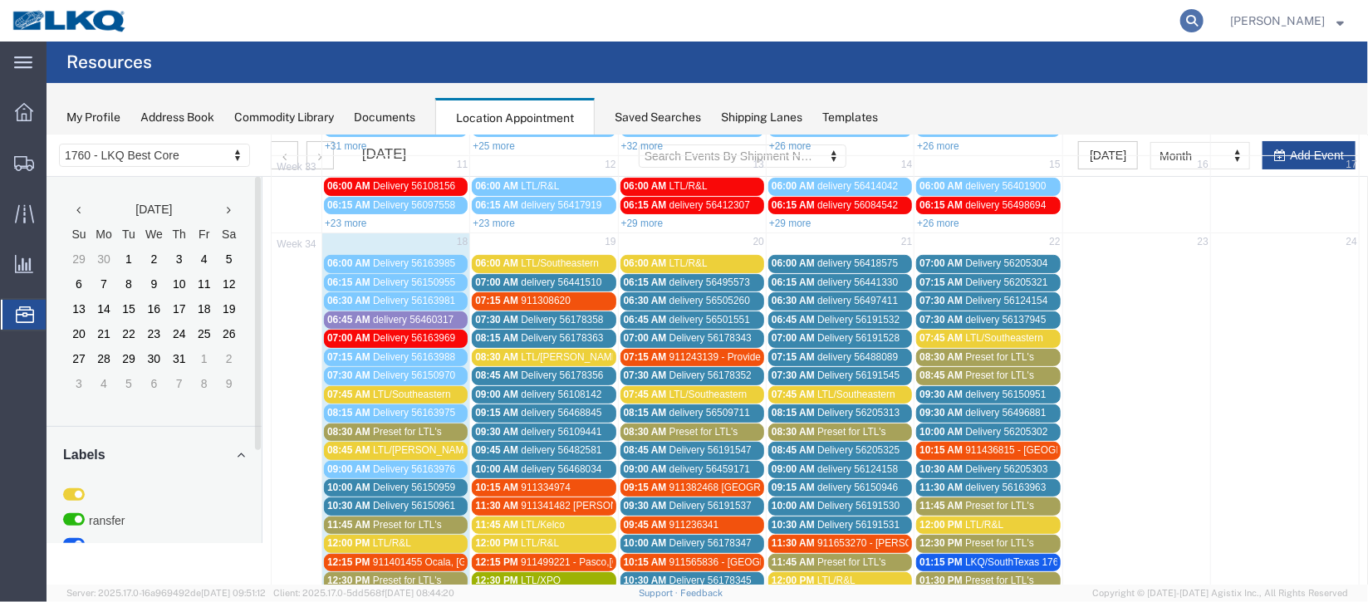
click at [1180, 19] on icon at bounding box center [1191, 20] width 23 height 23
type input "56150961"
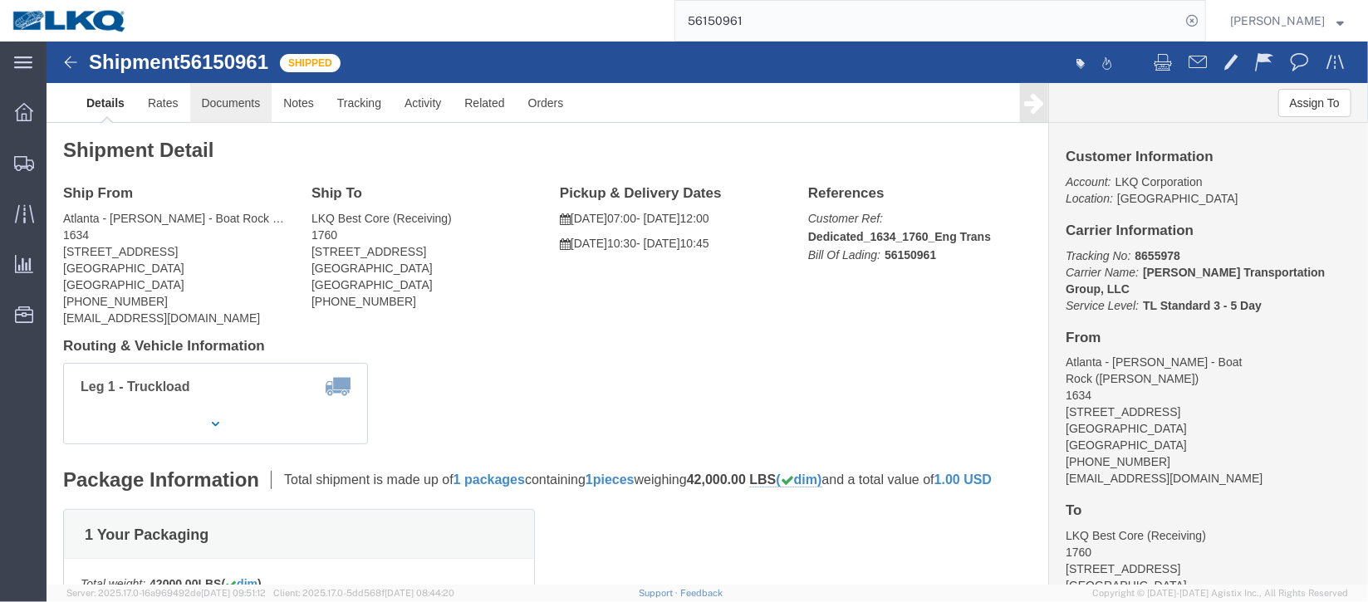
click link "Documents"
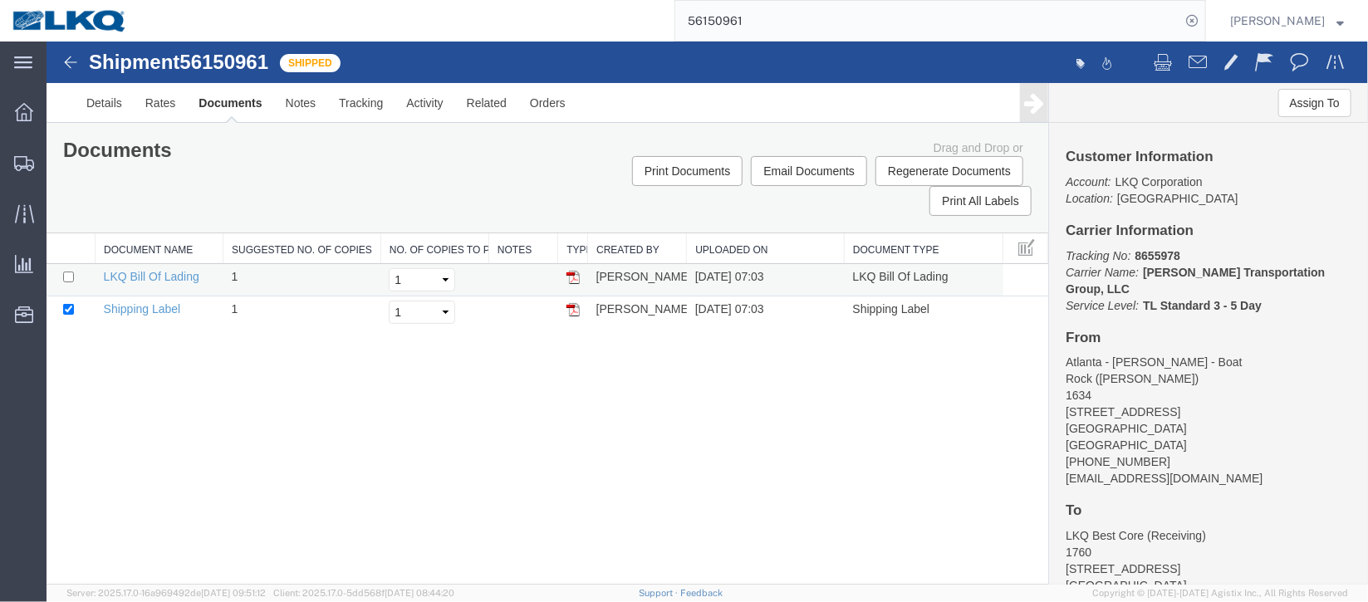
click at [571, 275] on img at bounding box center [572, 276] width 13 height 13
click at [0, 0] on span "Location Appointment" at bounding box center [0, 0] width 0 height 0
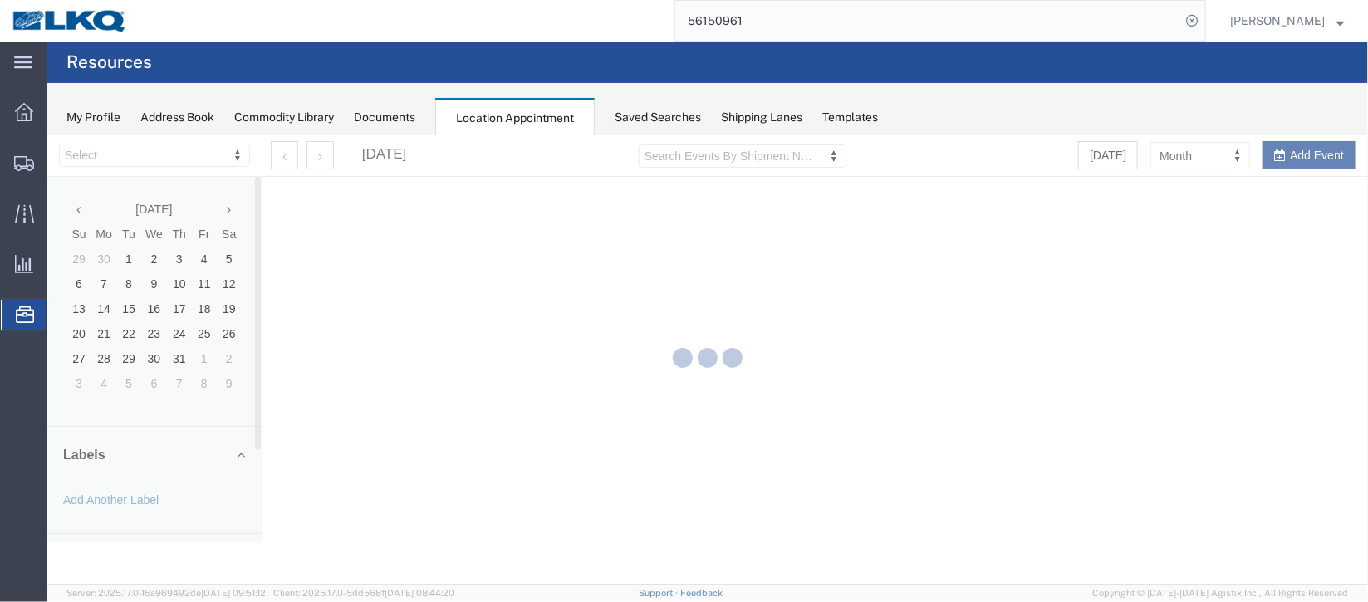
select select "27634"
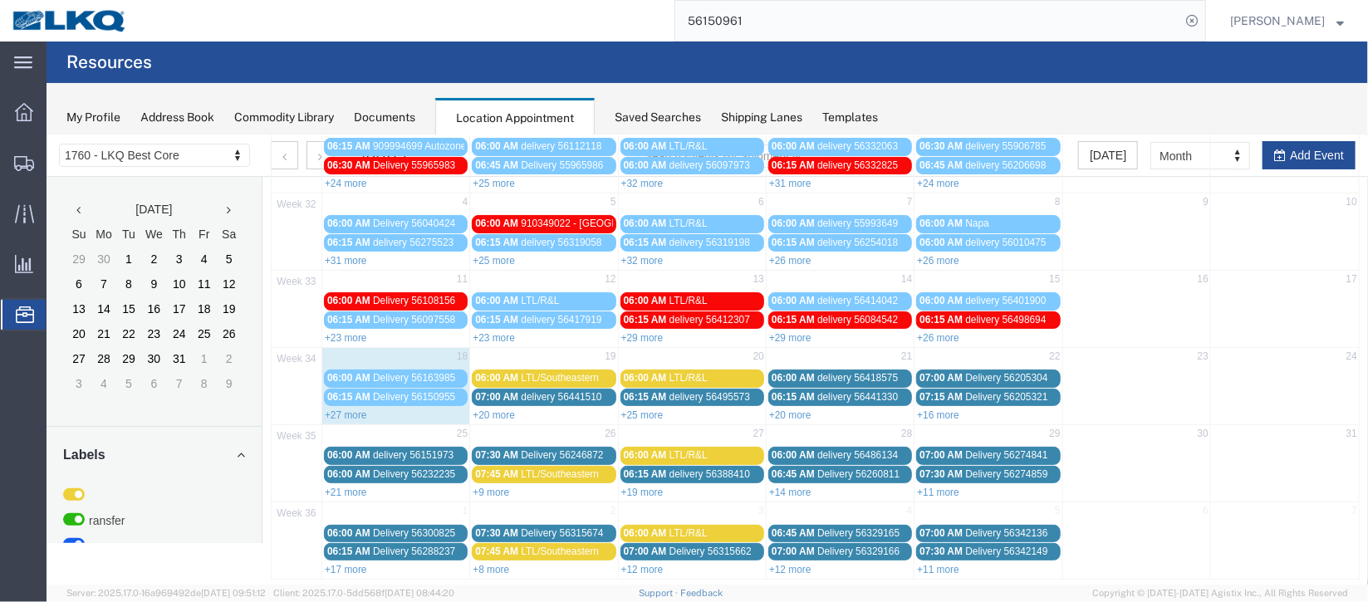
scroll to position [141, 0]
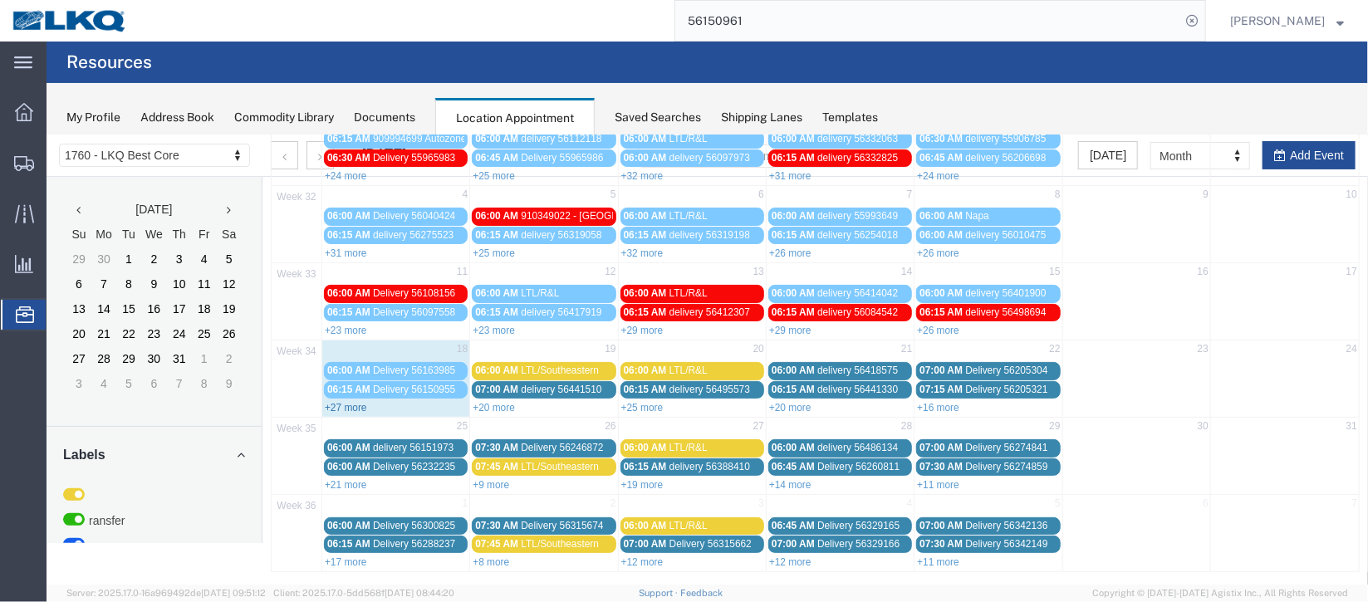
click at [354, 403] on link "+27 more" at bounding box center [345, 407] width 42 height 12
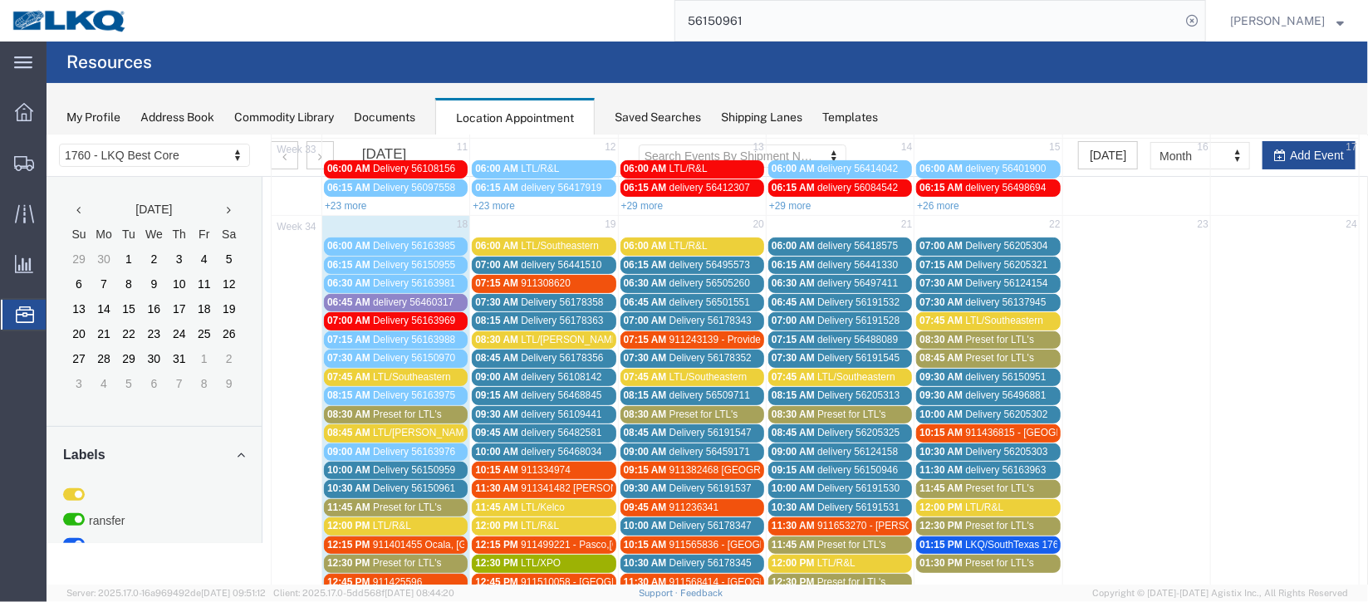
scroll to position [390, 0]
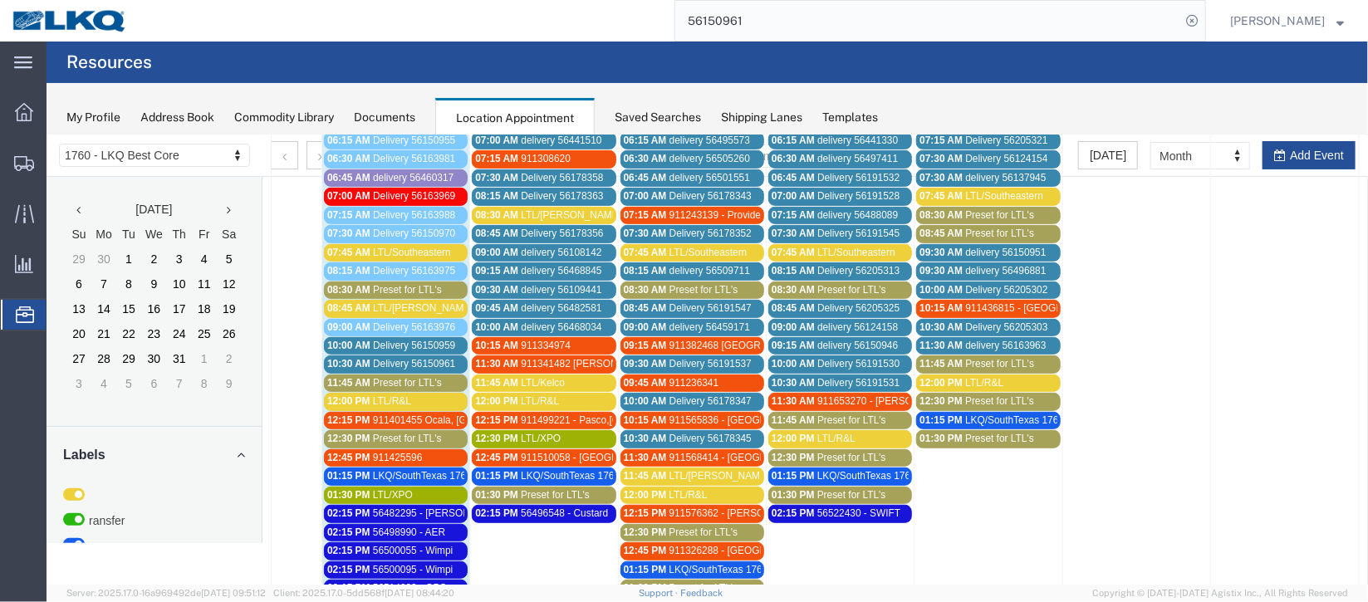
click at [361, 339] on span "10:00 AM" at bounding box center [347, 345] width 43 height 12
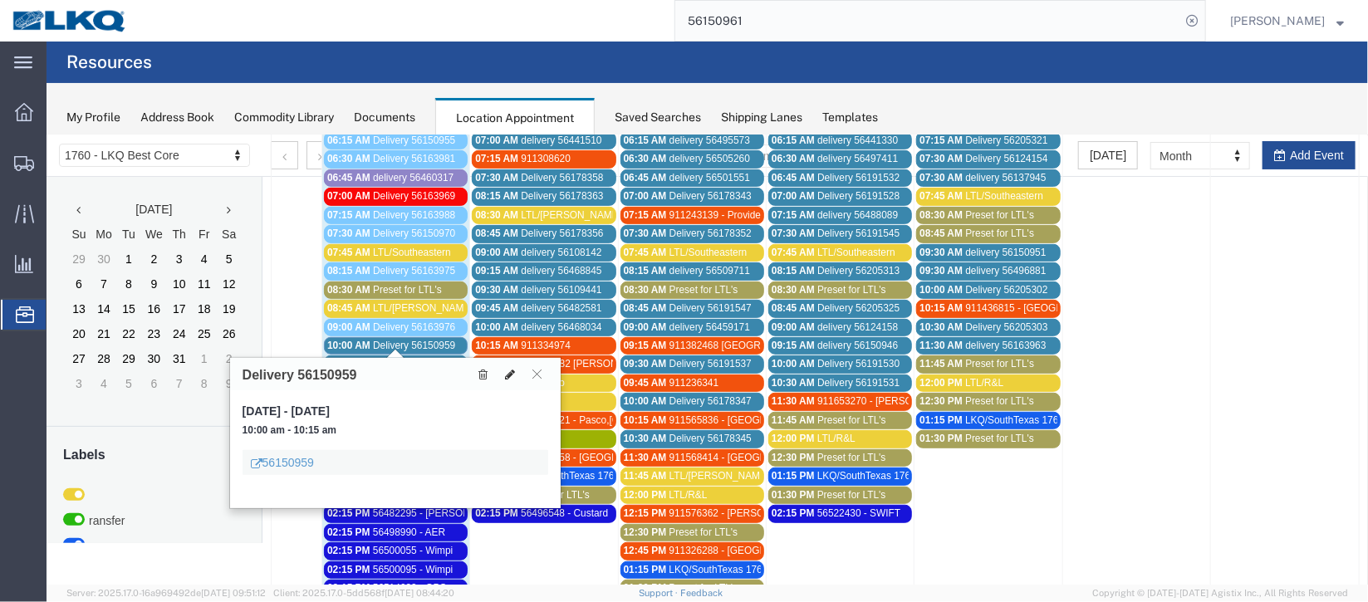
click at [505, 365] on button at bounding box center [509, 373] width 23 height 17
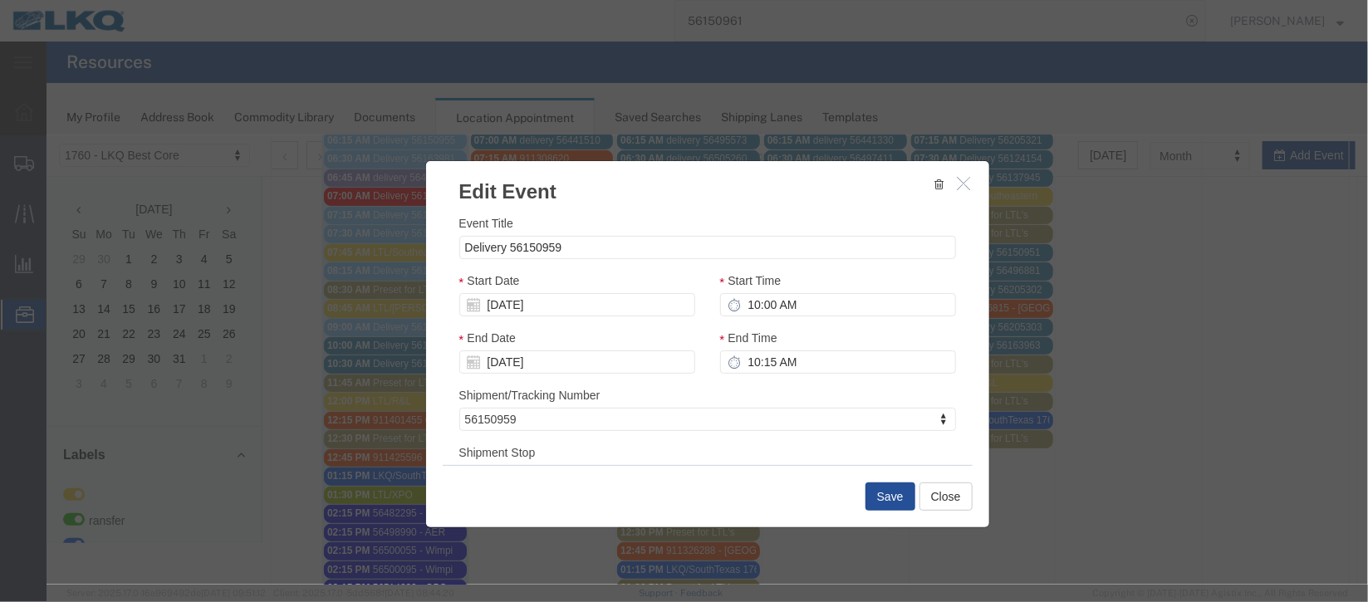
select select
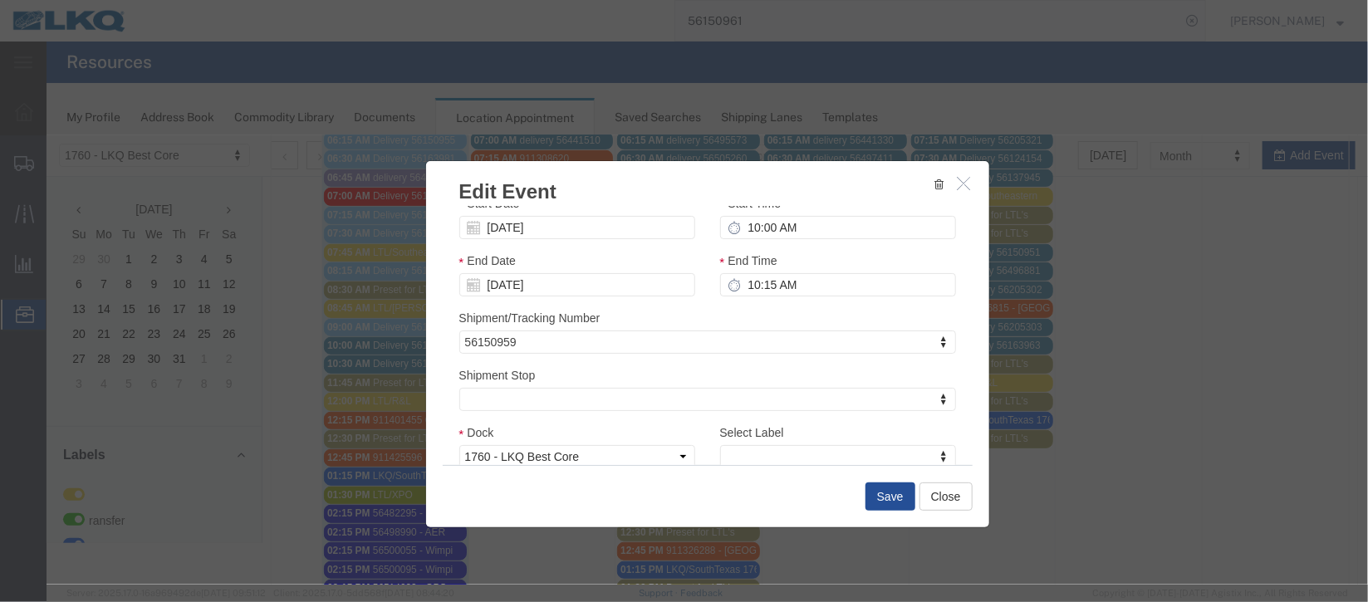
scroll to position [212, 0]
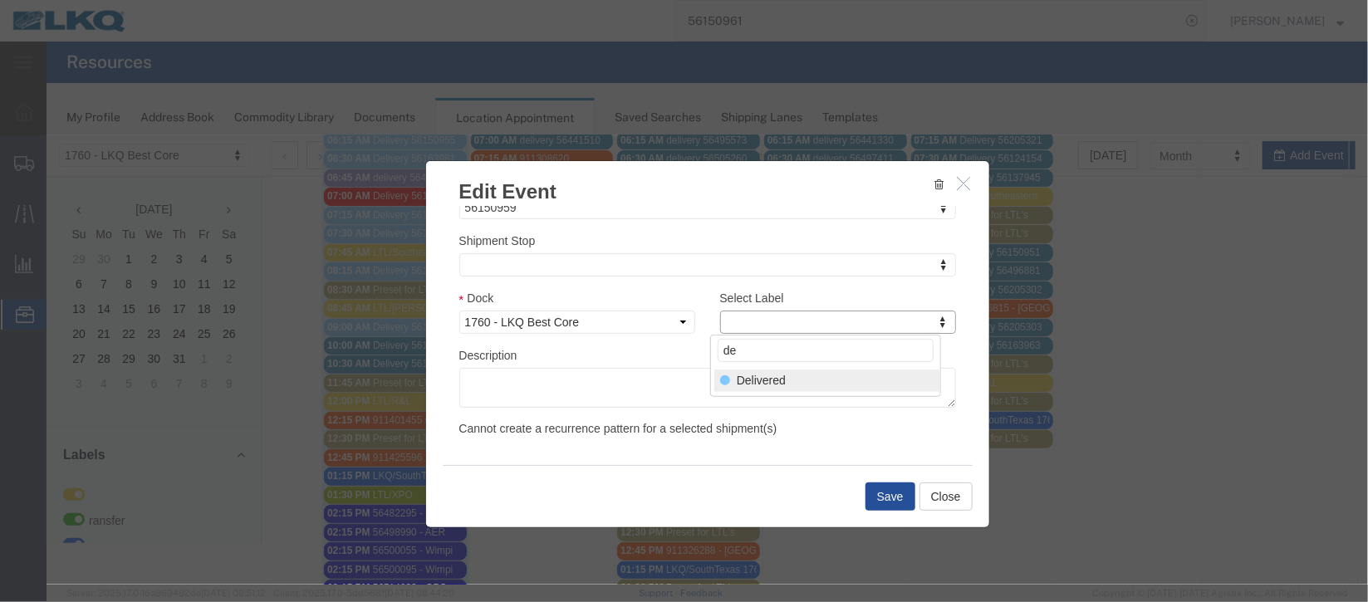
type input "de"
select select "40"
click at [889, 496] on button "Save" at bounding box center [890, 496] width 50 height 28
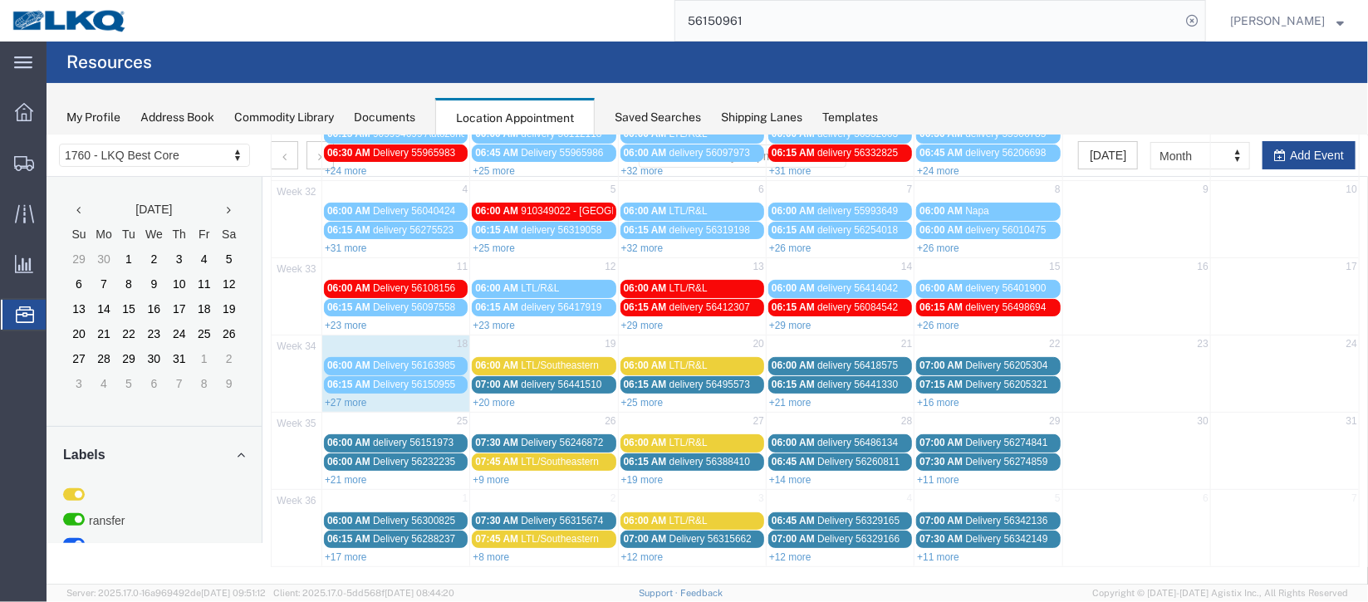
scroll to position [0, 0]
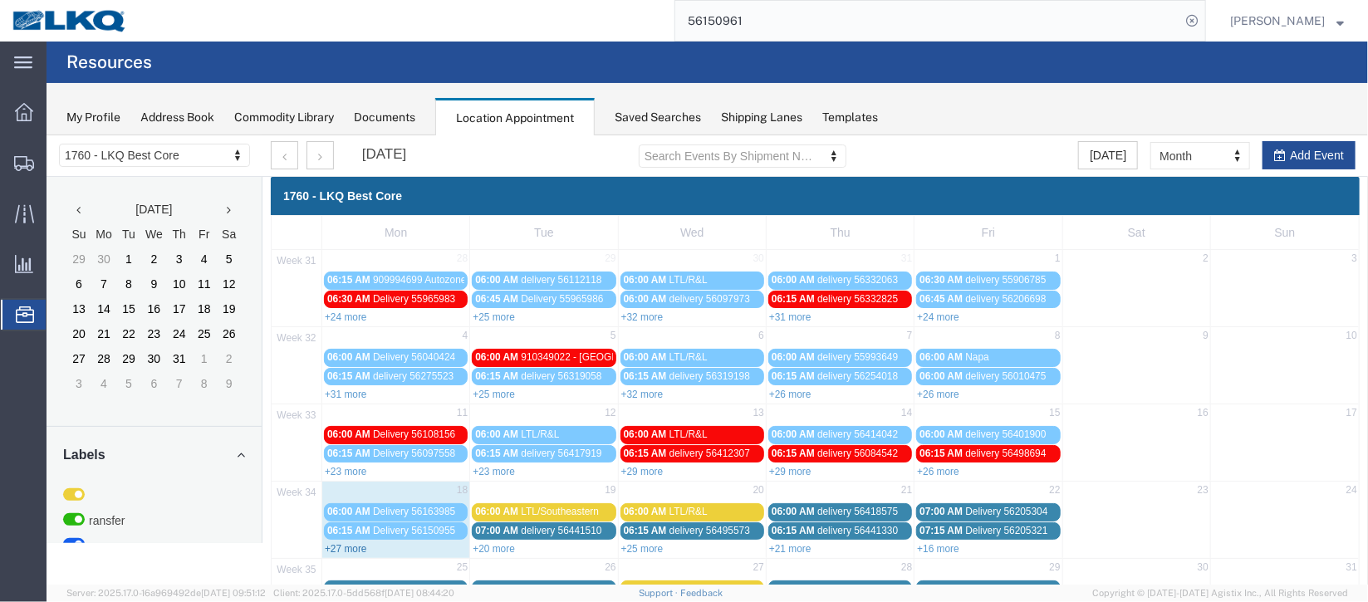
click at [333, 542] on link "+27 more" at bounding box center [345, 548] width 42 height 12
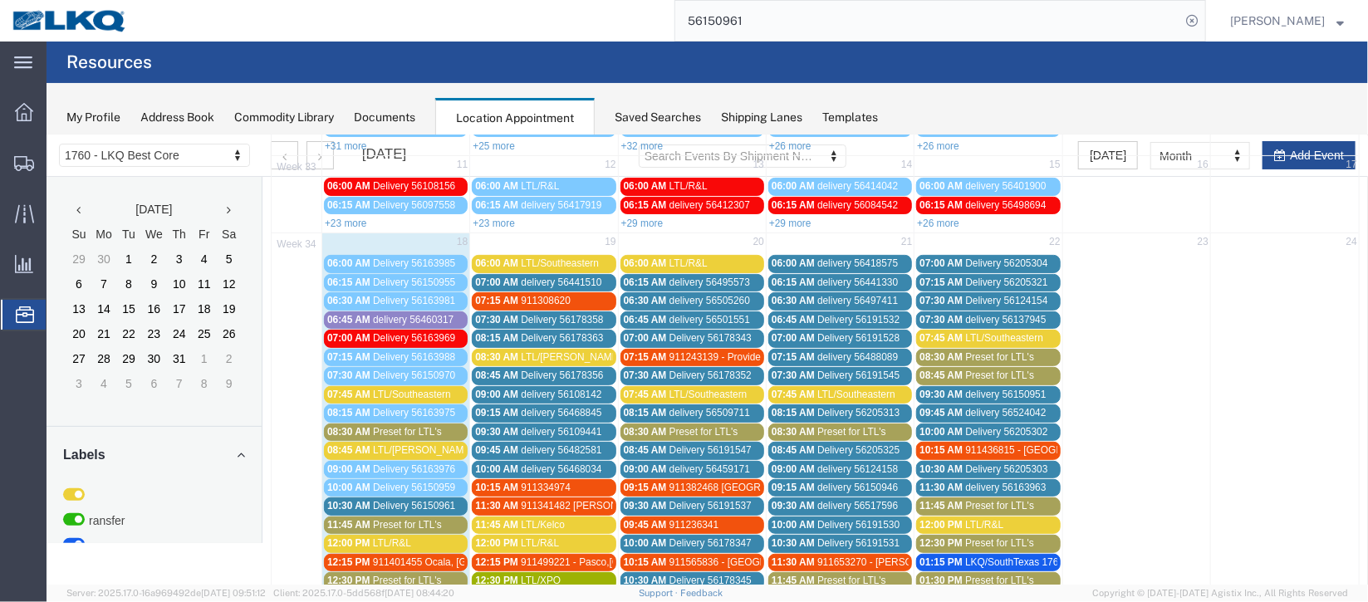
scroll to position [373, 0]
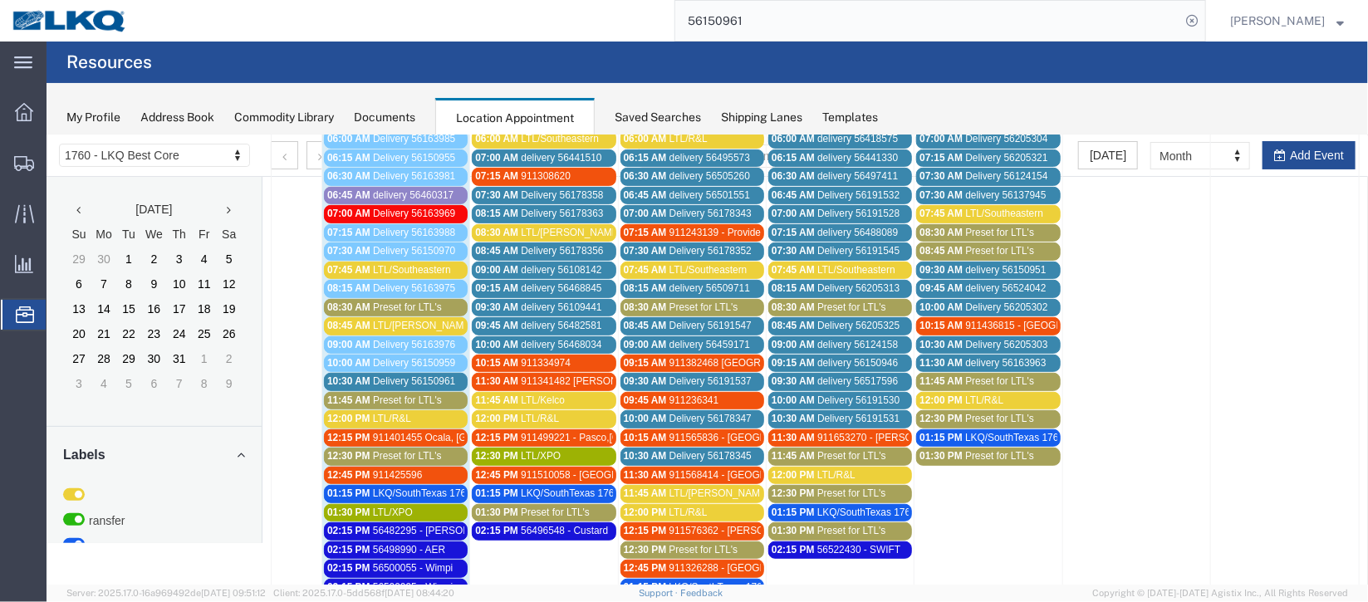
click at [405, 375] on span "Delivery 56150961" at bounding box center [413, 381] width 82 height 12
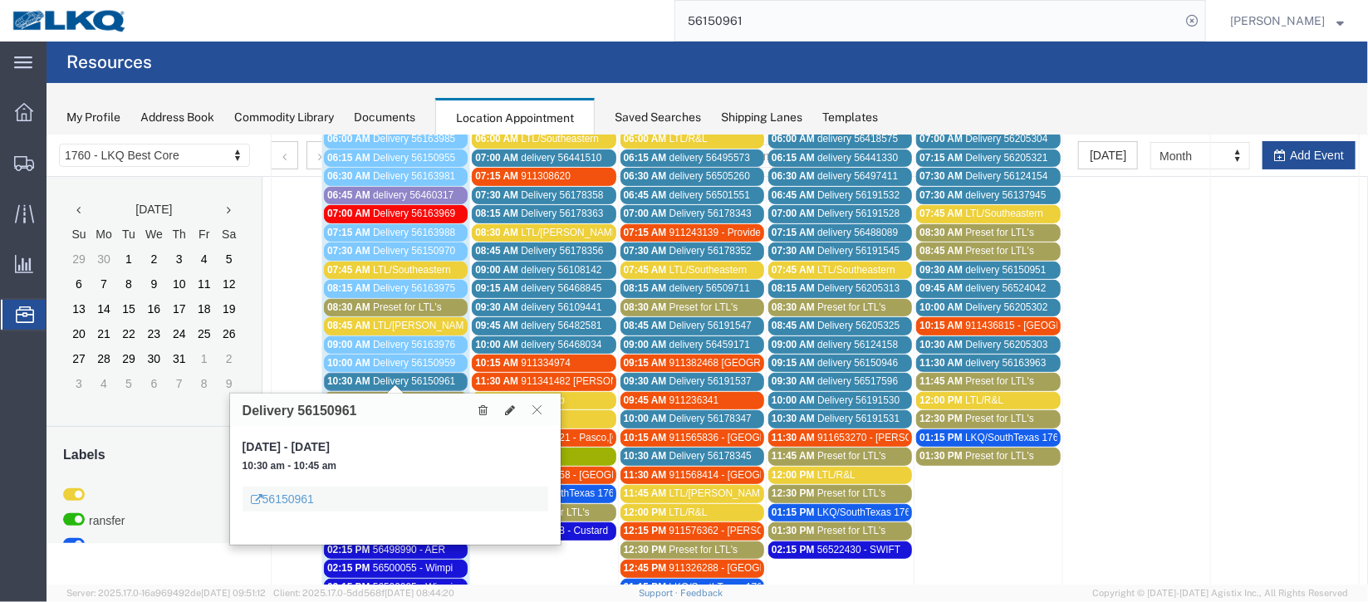
click at [532, 408] on icon at bounding box center [536, 409] width 9 height 10
